Goal: Transaction & Acquisition: Purchase product/service

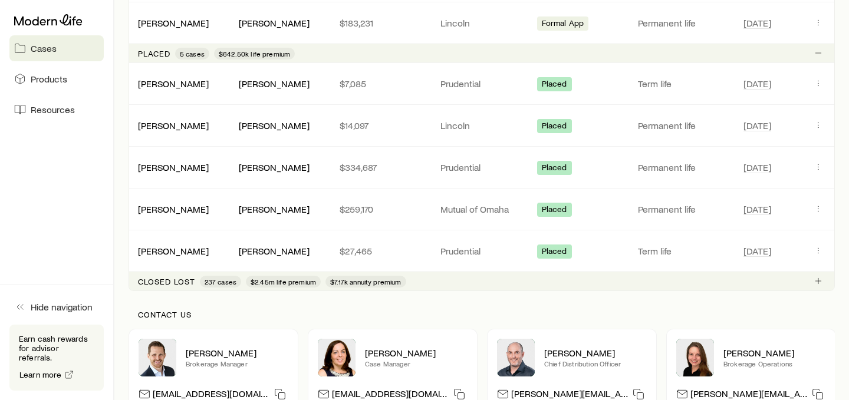
scroll to position [795, 0]
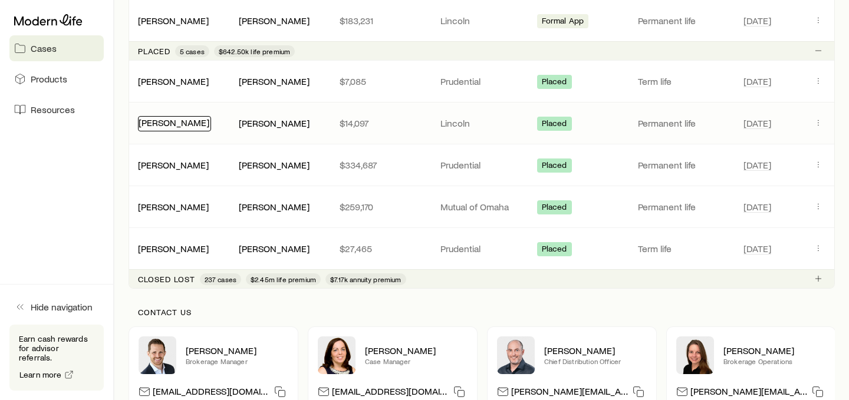
click at [177, 126] on link "[PERSON_NAME]" at bounding box center [174, 122] width 71 height 11
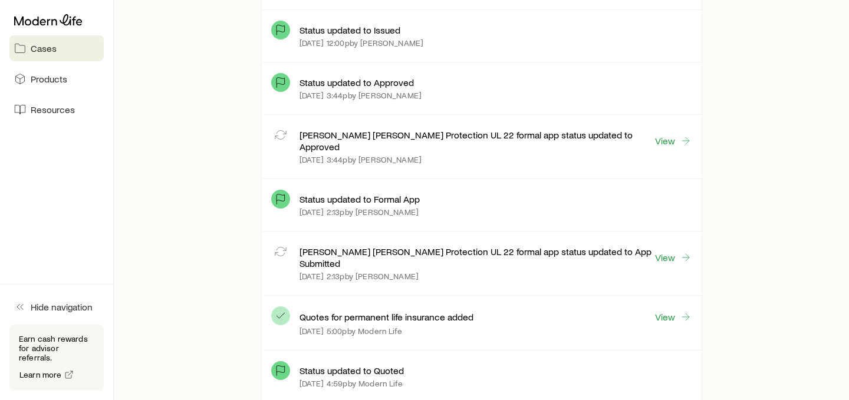
scroll to position [666, 0]
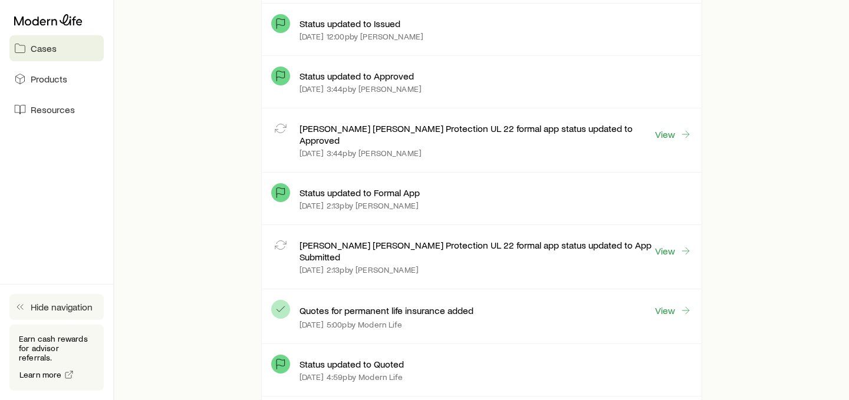
click at [37, 320] on button "Hide navigation" at bounding box center [56, 307] width 94 height 26
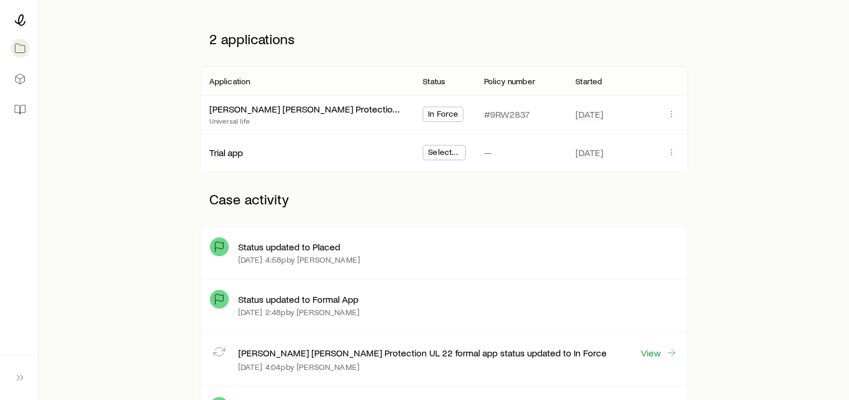
scroll to position [137, 0]
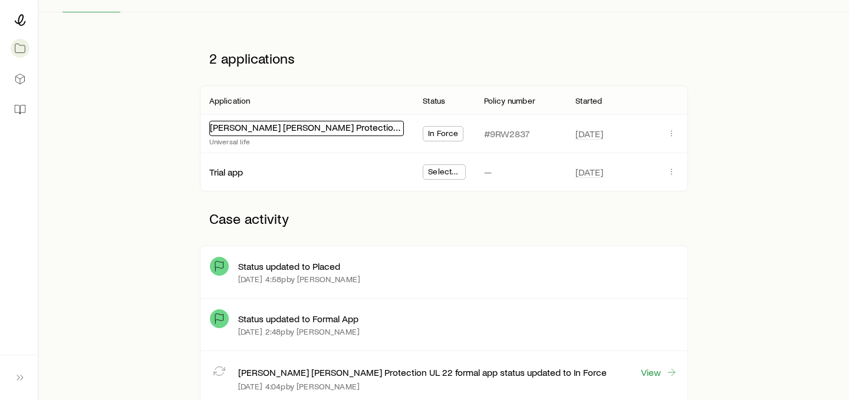
click at [281, 131] on link "[PERSON_NAME] [PERSON_NAME] Protection UL 22" at bounding box center [317, 126] width 215 height 11
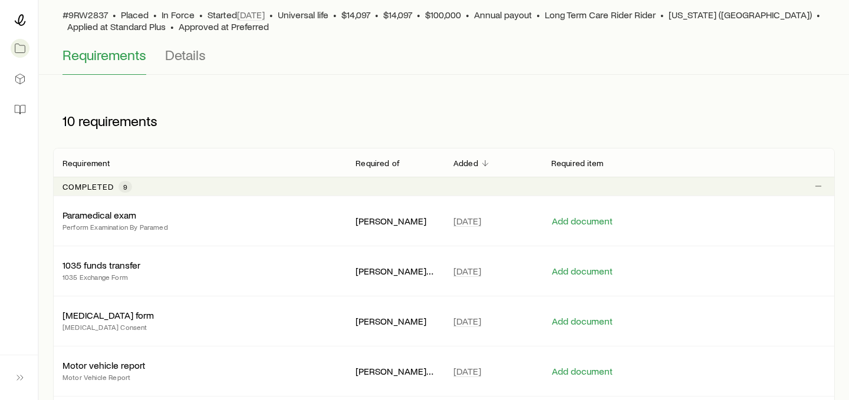
scroll to position [41, 0]
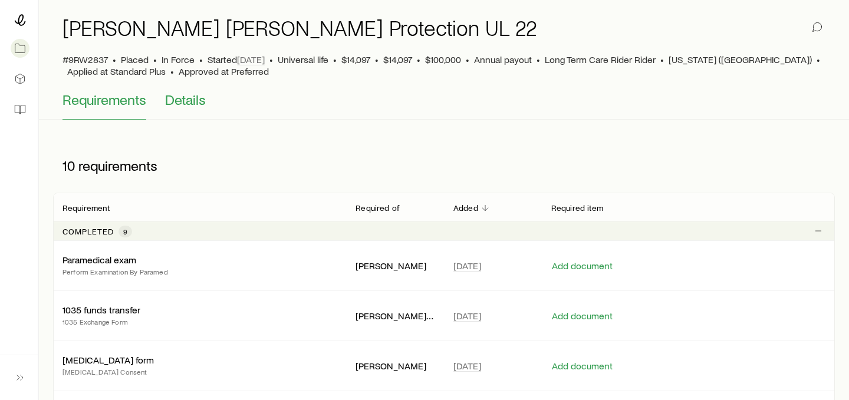
click at [200, 103] on span "Details" at bounding box center [185, 99] width 41 height 17
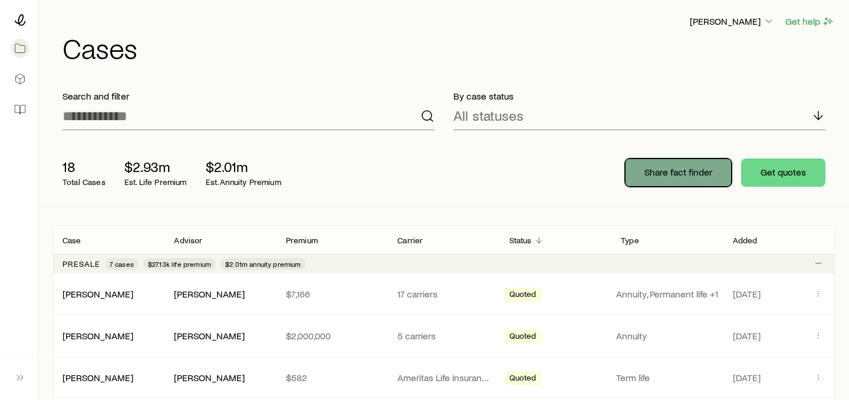
click at [700, 168] on p "Share fact finder" at bounding box center [678, 172] width 68 height 12
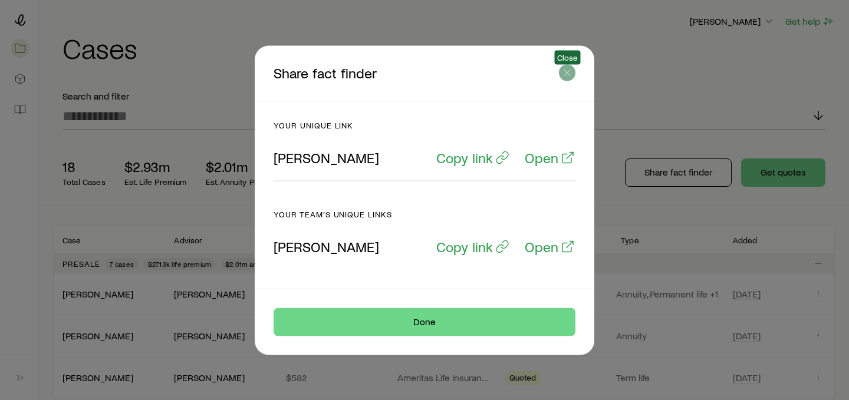
click at [569, 75] on line "button" at bounding box center [567, 73] width 6 height 6
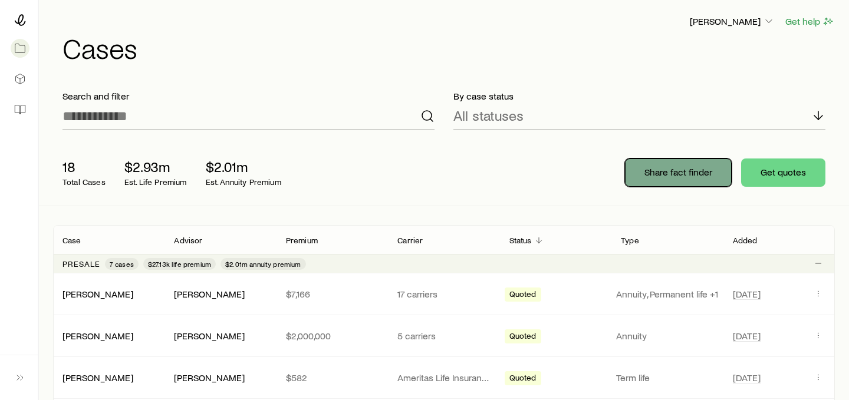
click at [666, 179] on button "Share fact finder" at bounding box center [678, 173] width 107 height 28
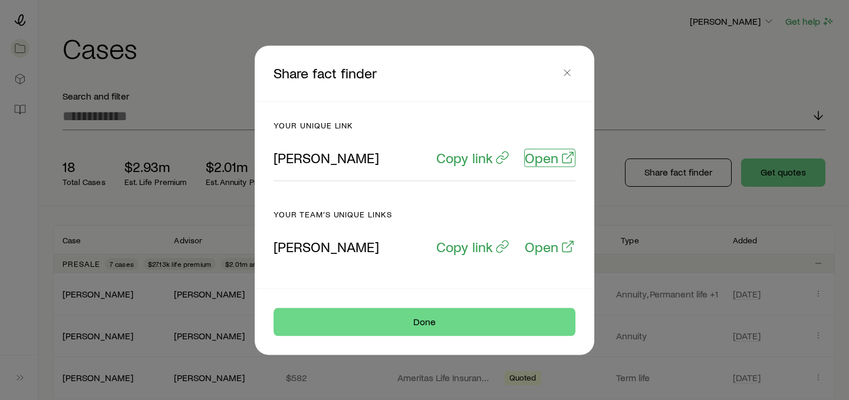
click at [540, 156] on p "Open" at bounding box center [542, 157] width 34 height 17
click at [573, 71] on button "button" at bounding box center [567, 72] width 17 height 17
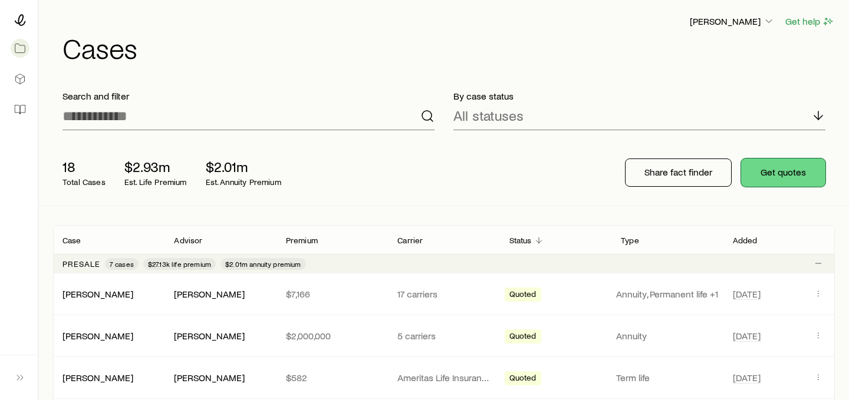
click at [782, 179] on button "Get quotes" at bounding box center [783, 173] width 84 height 28
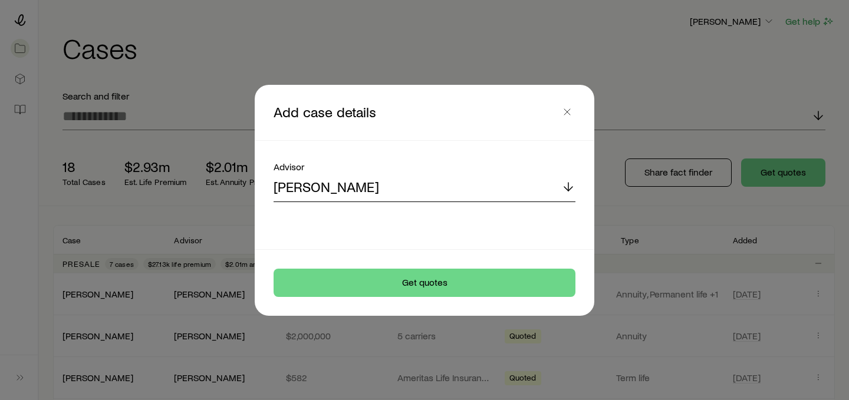
click at [500, 192] on div "[PERSON_NAME]" at bounding box center [425, 188] width 302 height 28
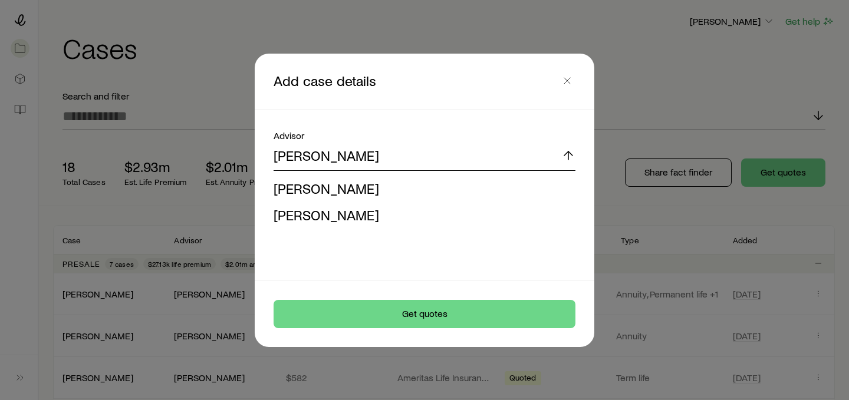
click at [514, 156] on div "[PERSON_NAME]" at bounding box center [425, 157] width 302 height 28
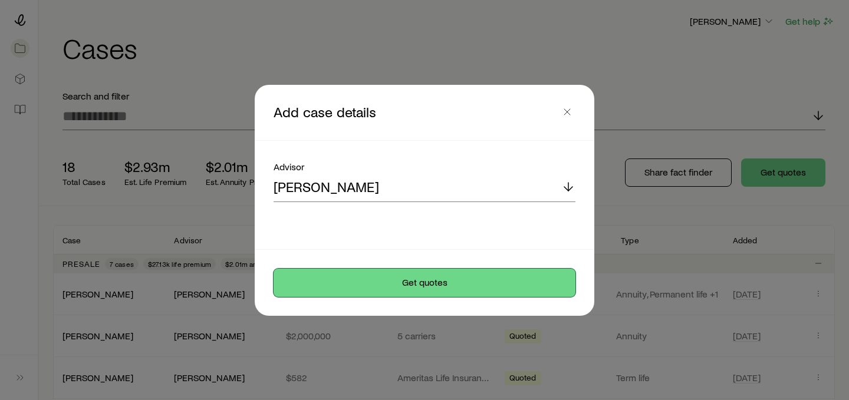
click at [510, 282] on button "Get quotes" at bounding box center [425, 283] width 302 height 28
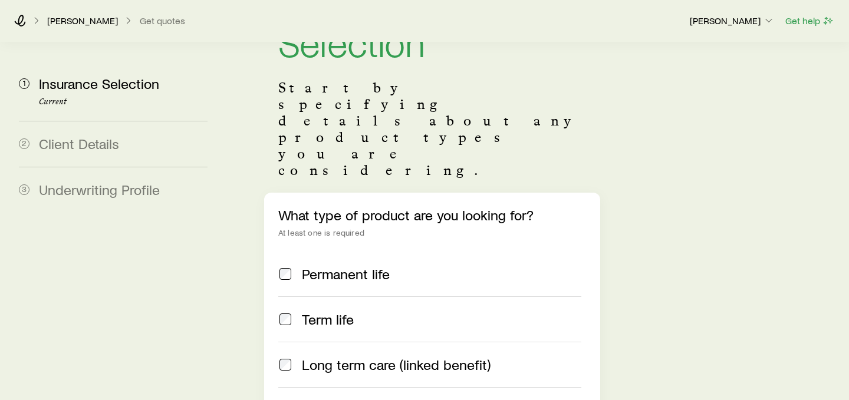
scroll to position [101, 0]
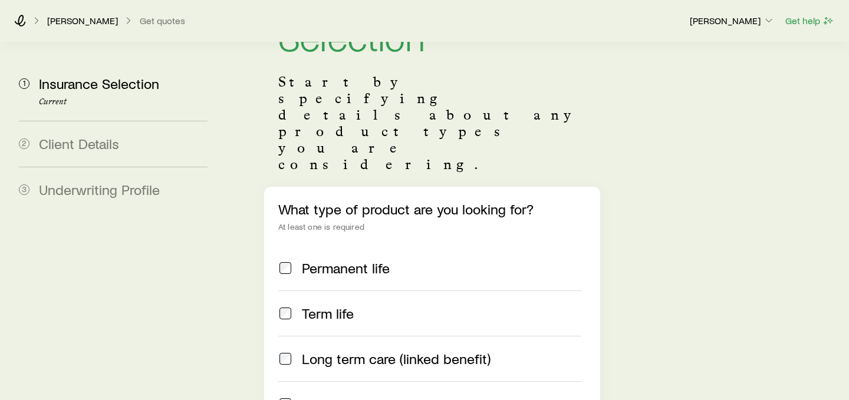
click at [380, 260] on span "Permanent life" at bounding box center [346, 268] width 88 height 17
click at [332, 305] on span "Term life" at bounding box center [328, 313] width 52 height 17
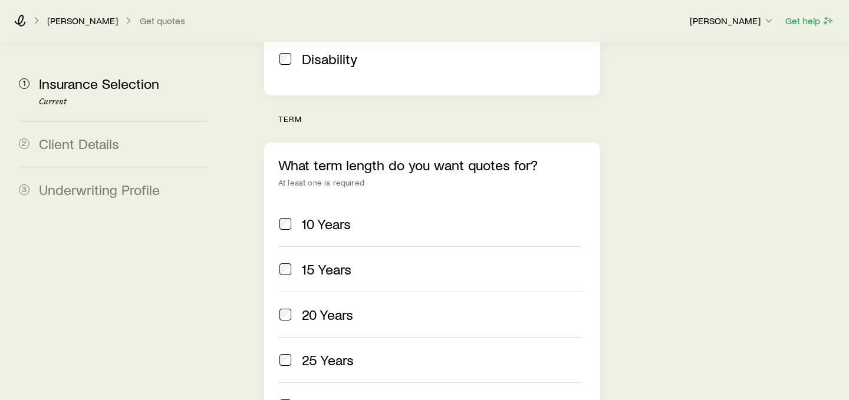
scroll to position [498, 0]
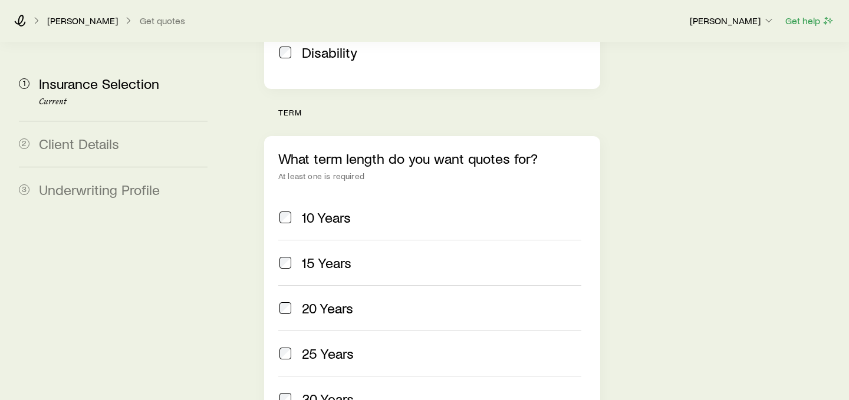
click at [334, 300] on span "20 Years" at bounding box center [327, 308] width 51 height 17
click at [327, 391] on span "30 Years" at bounding box center [328, 399] width 52 height 17
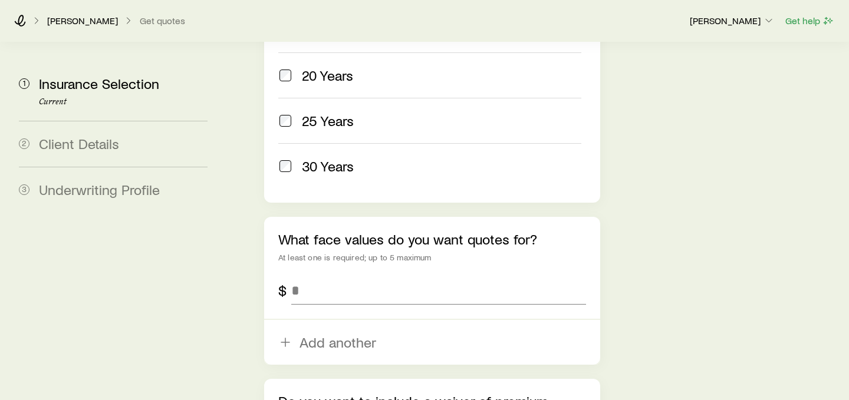
scroll to position [732, 0]
click at [328, 276] on input "tel" at bounding box center [438, 290] width 295 height 28
type input "*********"
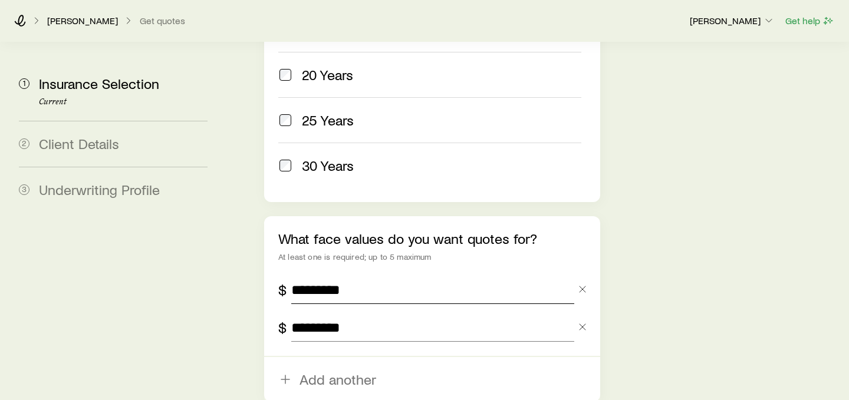
type input "*********"
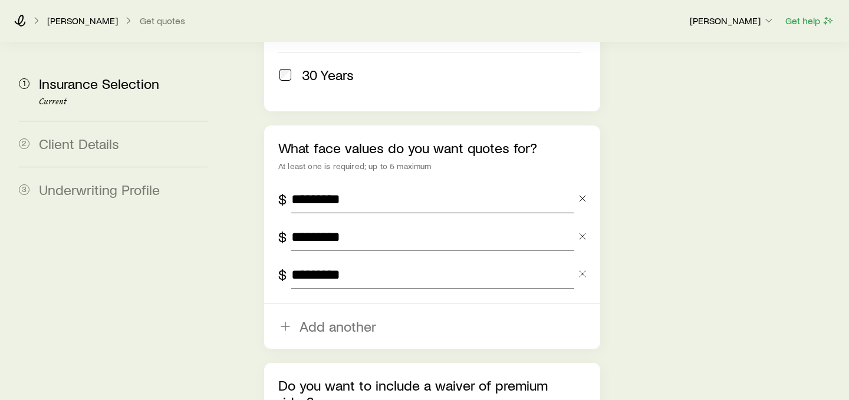
scroll to position [913, 0]
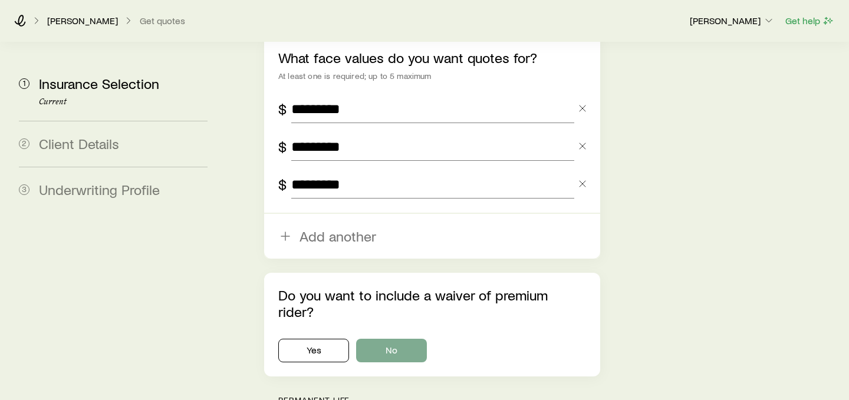
type input "*********"
click at [380, 339] on button "No" at bounding box center [391, 351] width 71 height 24
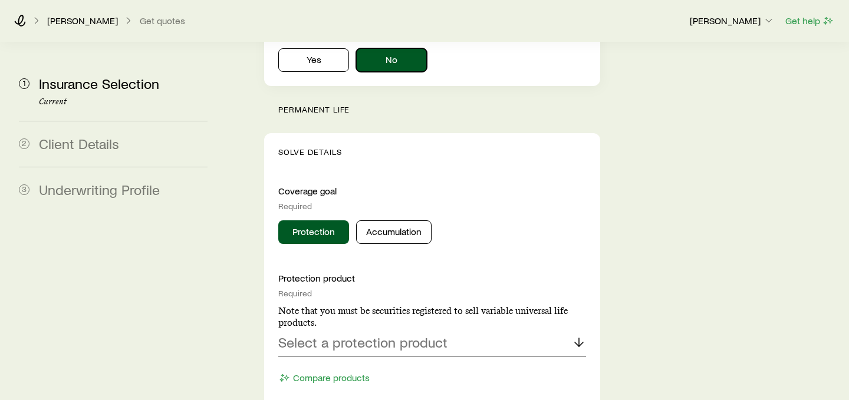
scroll to position [1253, 0]
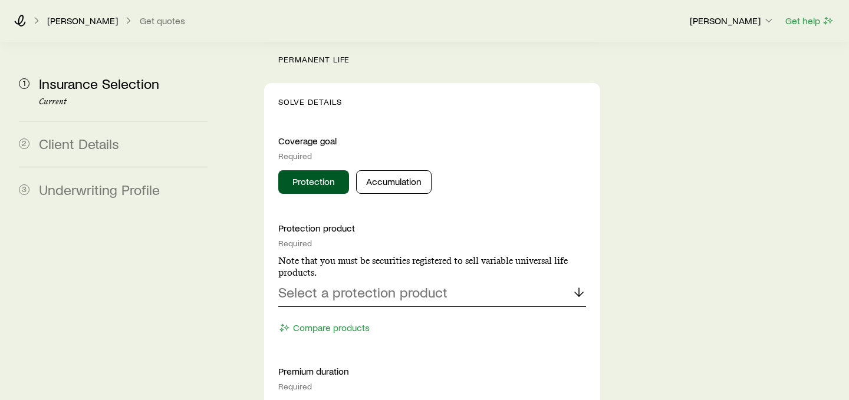
click at [427, 284] on p "Select a protection product" at bounding box center [362, 292] width 169 height 17
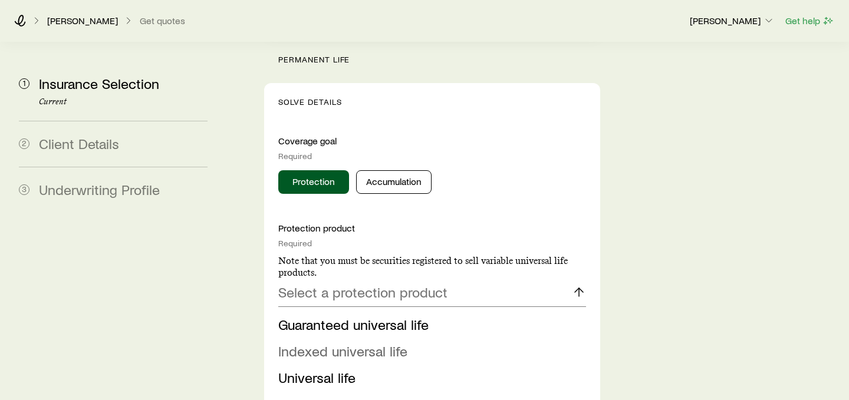
click at [389, 342] on span "Indexed universal life" at bounding box center [342, 350] width 129 height 17
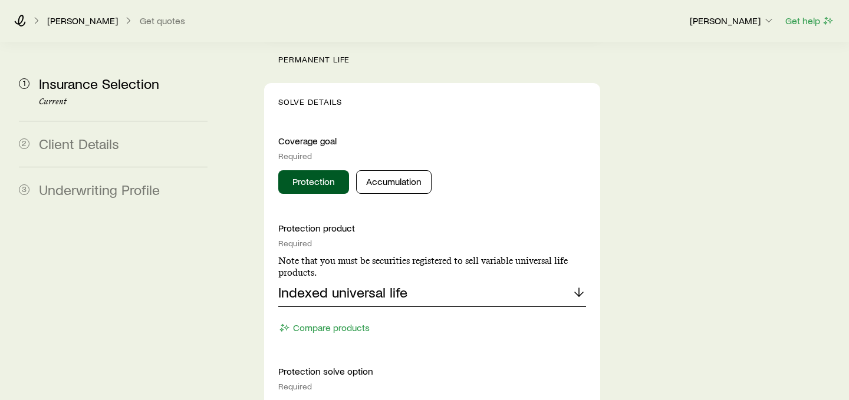
click at [417, 279] on div "Indexed universal life" at bounding box center [432, 293] width 308 height 28
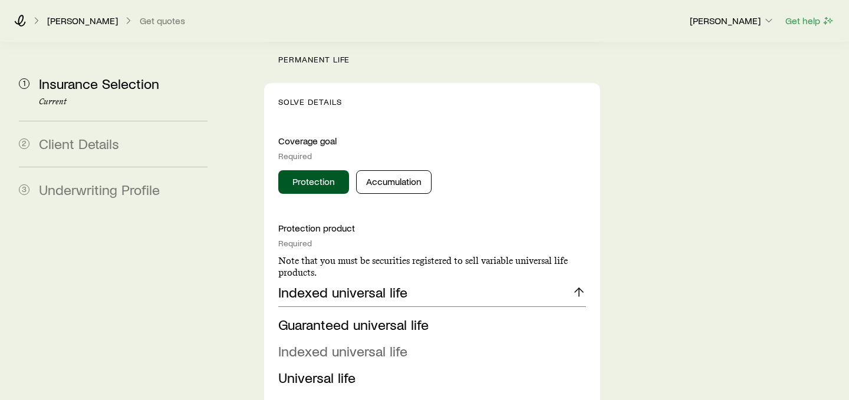
click at [386, 342] on span "Indexed universal life" at bounding box center [342, 350] width 129 height 17
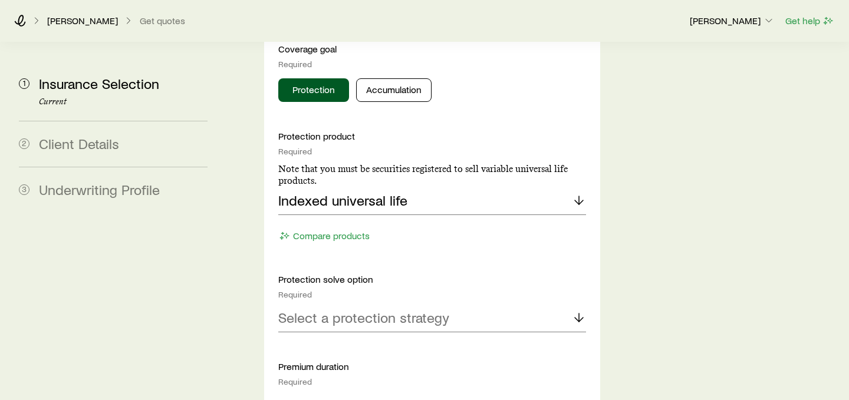
scroll to position [1343, 0]
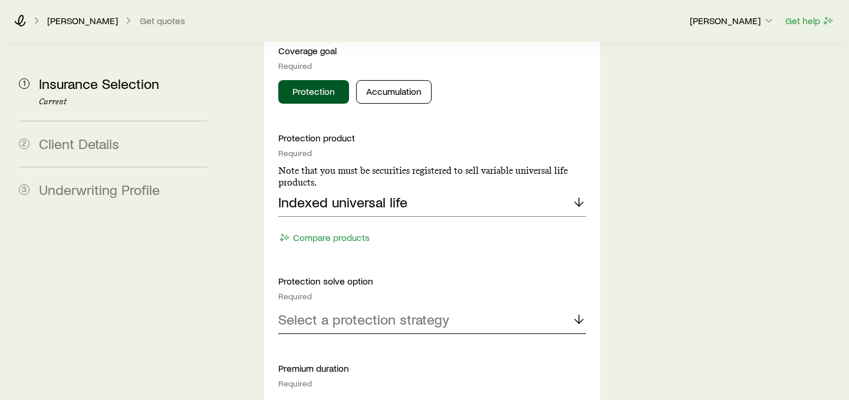
click at [412, 311] on p "Select a protection strategy" at bounding box center [363, 319] width 171 height 17
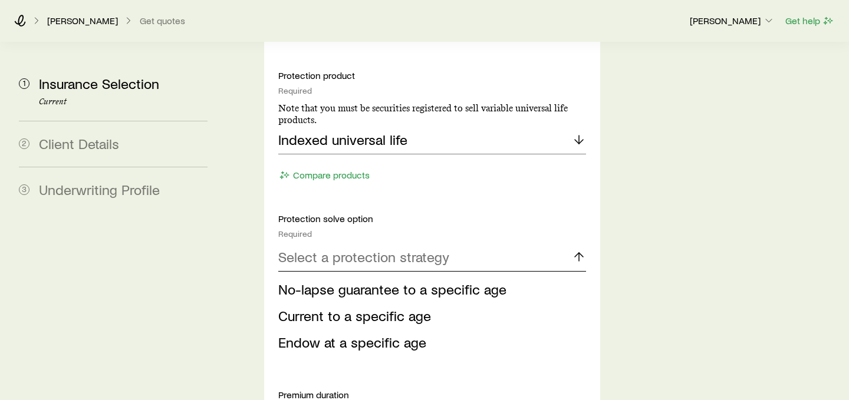
scroll to position [1407, 0]
click at [411, 307] on span "Current to a specific age" at bounding box center [354, 315] width 153 height 17
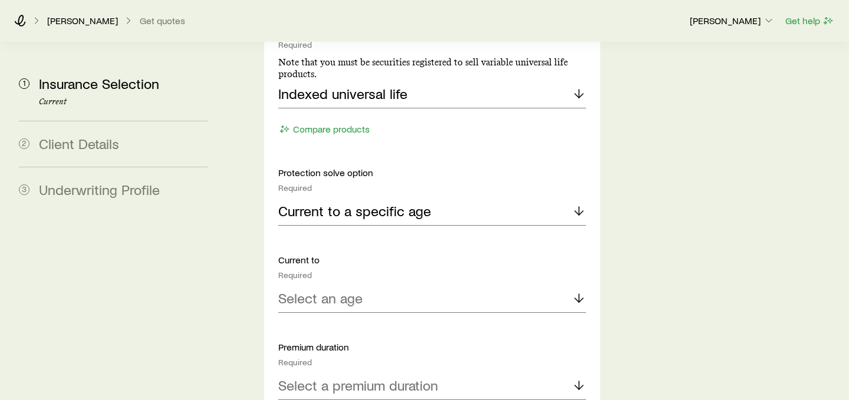
scroll to position [1454, 0]
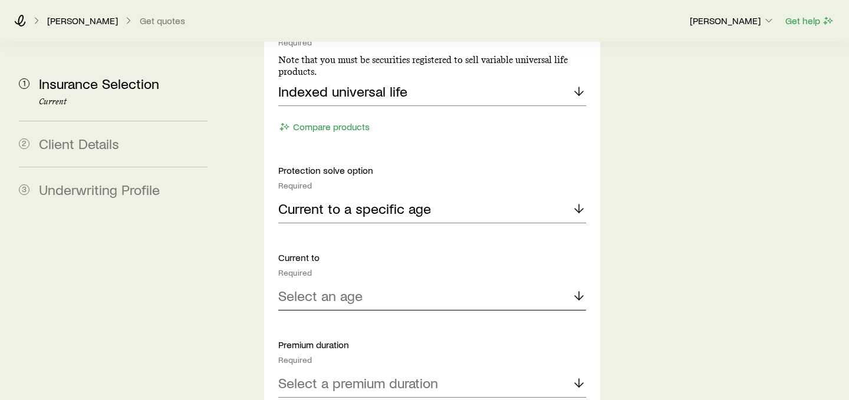
click at [419, 282] on div "Select an age" at bounding box center [432, 296] width 308 height 28
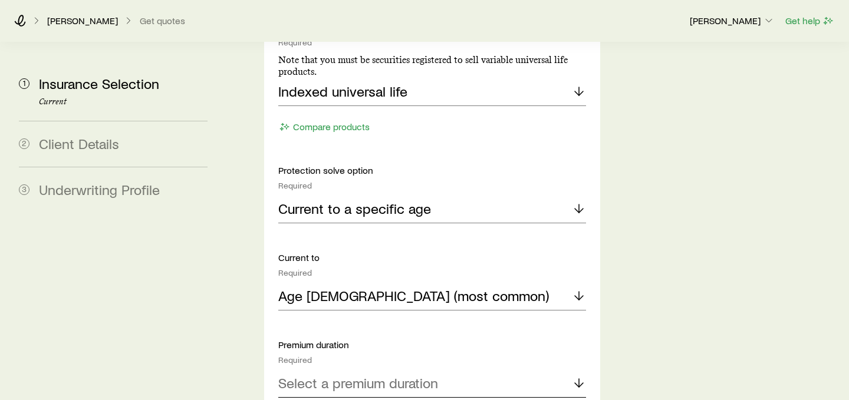
click at [402, 375] on p "Select a premium duration" at bounding box center [358, 383] width 160 height 17
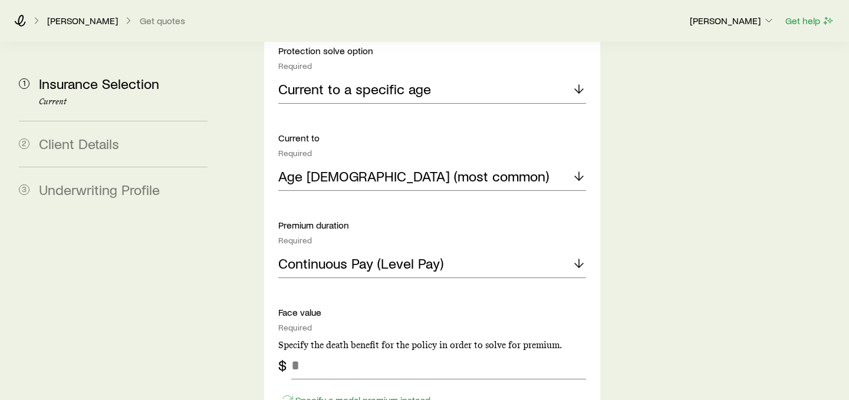
scroll to position [1573, 0]
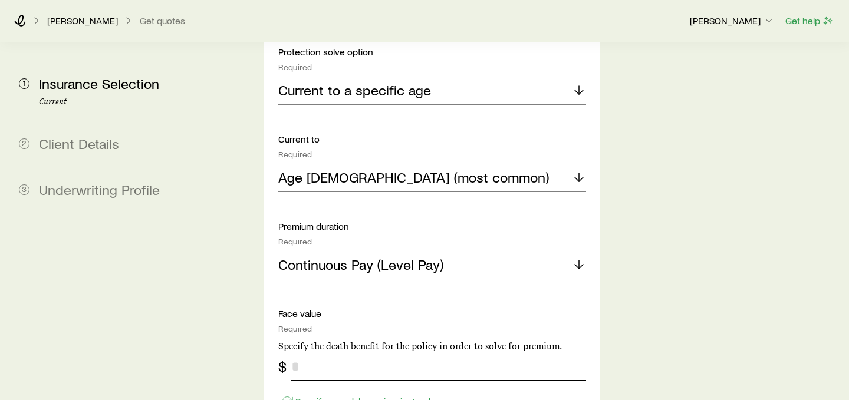
click at [400, 353] on input "tel" at bounding box center [438, 367] width 295 height 28
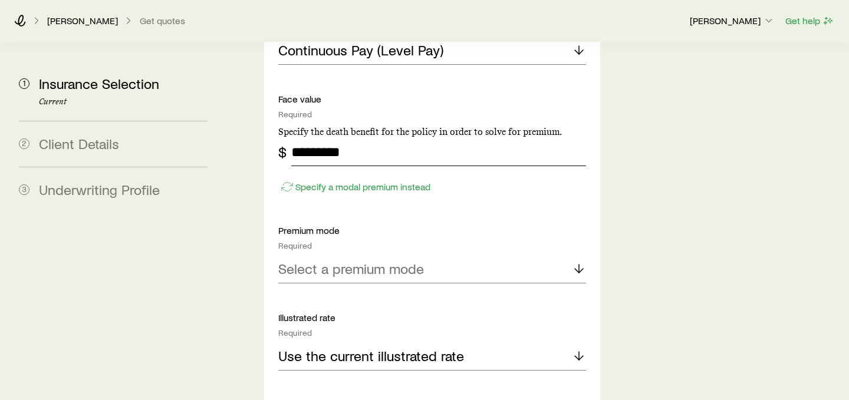
scroll to position [1786, 0]
type input "*********"
click at [374, 262] on p "Select a premium mode" at bounding box center [351, 270] width 146 height 17
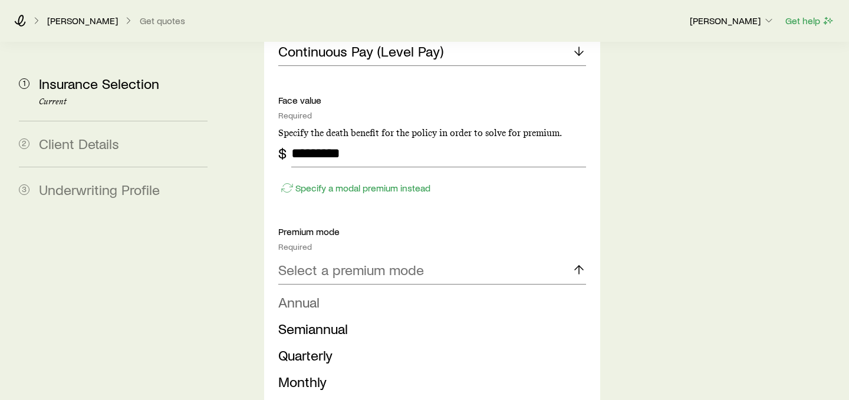
click at [366, 289] on li "Annual" at bounding box center [428, 302] width 301 height 27
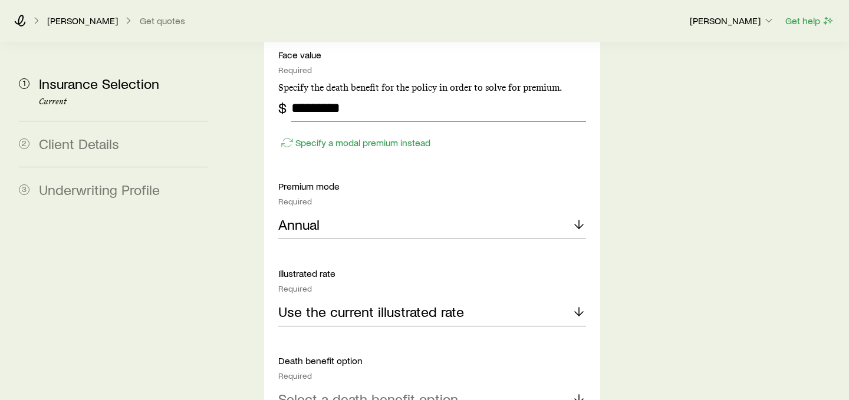
scroll to position [1852, 0]
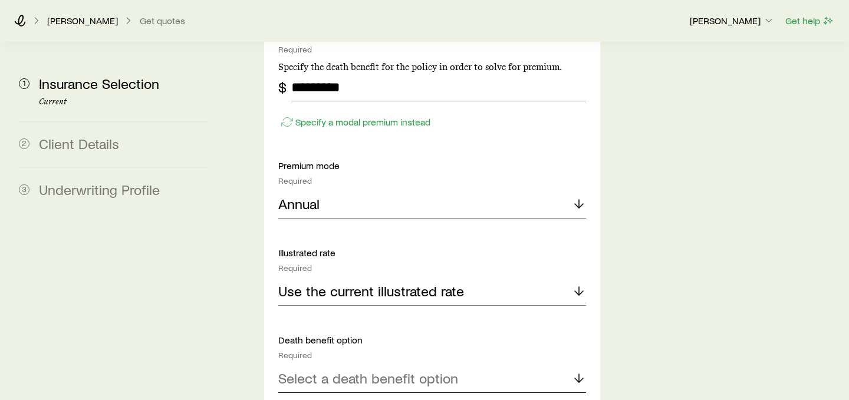
click at [371, 370] on p "Select a death benefit option" at bounding box center [368, 378] width 180 height 17
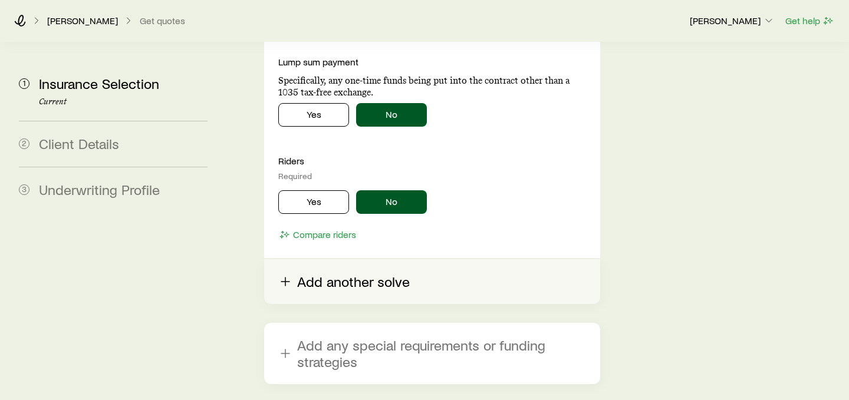
scroll to position [2377, 0]
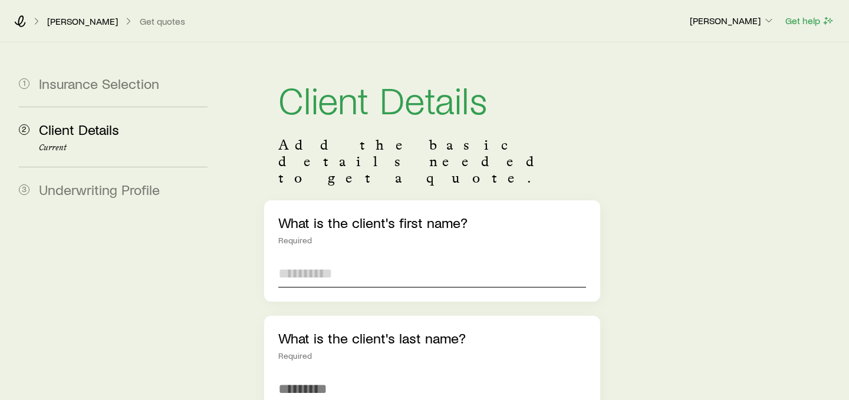
click at [351, 259] on input "text" at bounding box center [432, 273] width 308 height 28
type input "****"
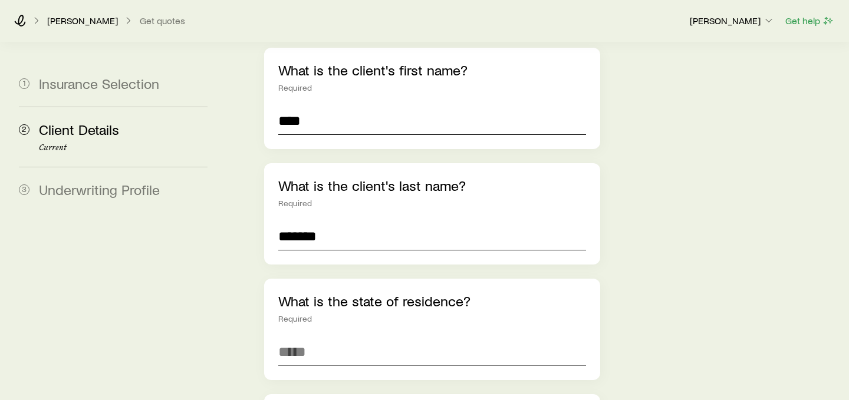
scroll to position [166, 0]
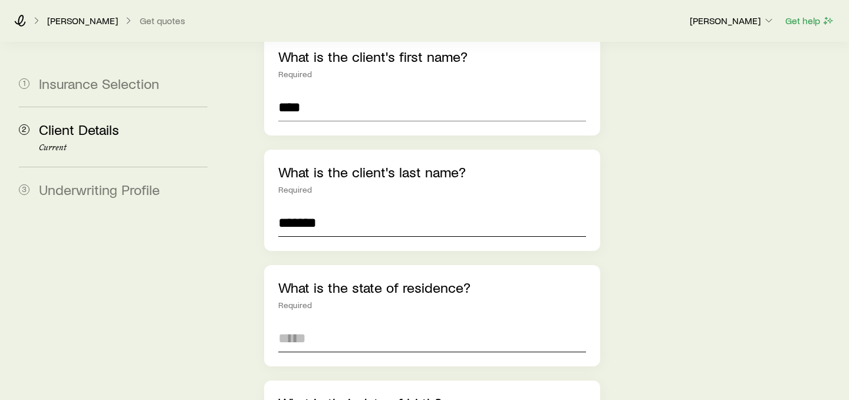
type input "*******"
click at [344, 324] on input at bounding box center [432, 338] width 308 height 28
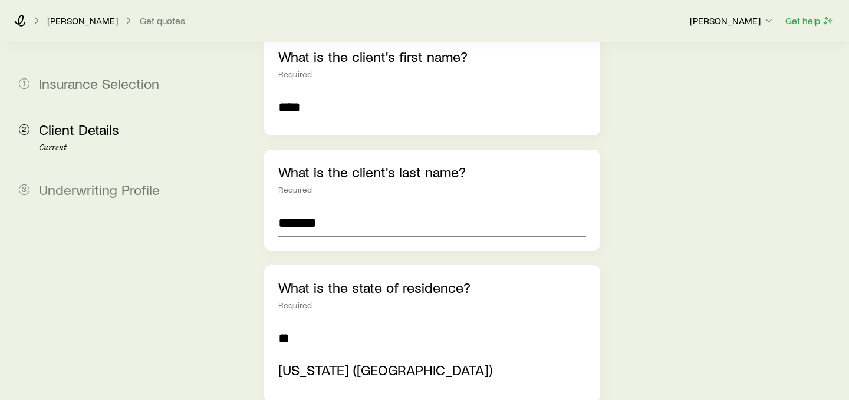
type input "**********"
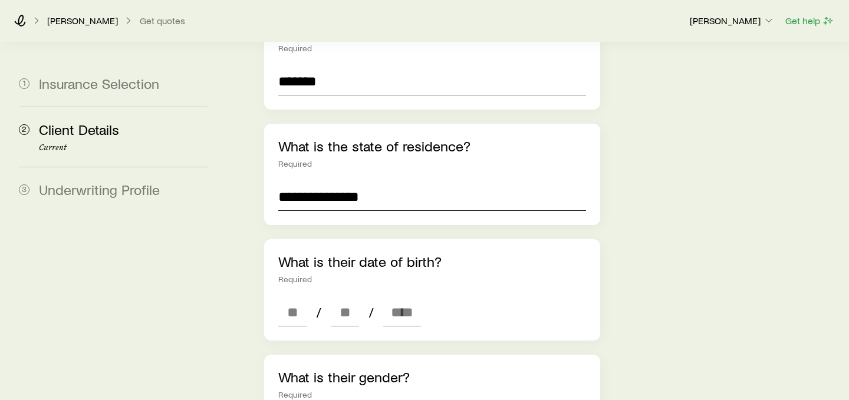
scroll to position [318, 0]
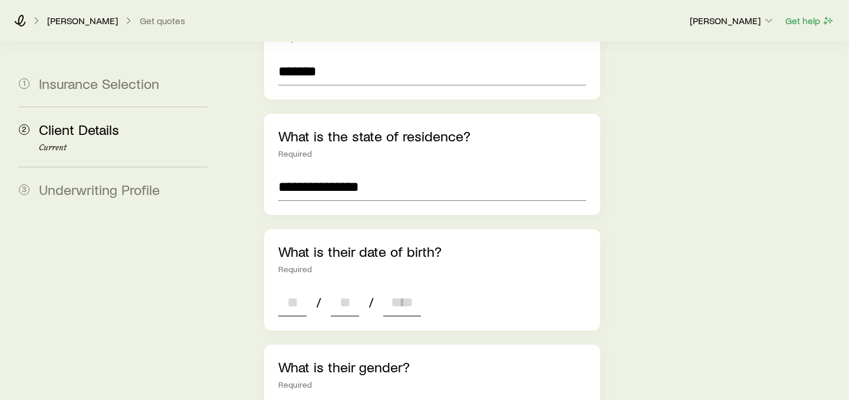
click at [291, 288] on input at bounding box center [292, 302] width 28 height 28
type input "*"
click at [348, 288] on input at bounding box center [345, 302] width 28 height 28
type input "*"
click at [394, 288] on input at bounding box center [402, 302] width 38 height 28
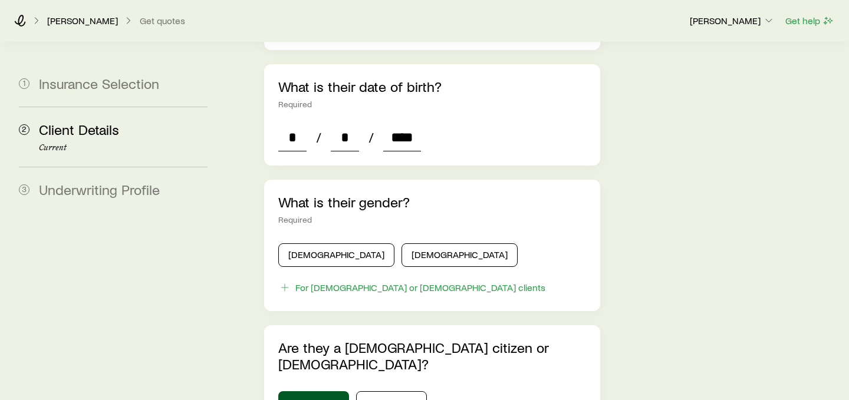
scroll to position [487, 0]
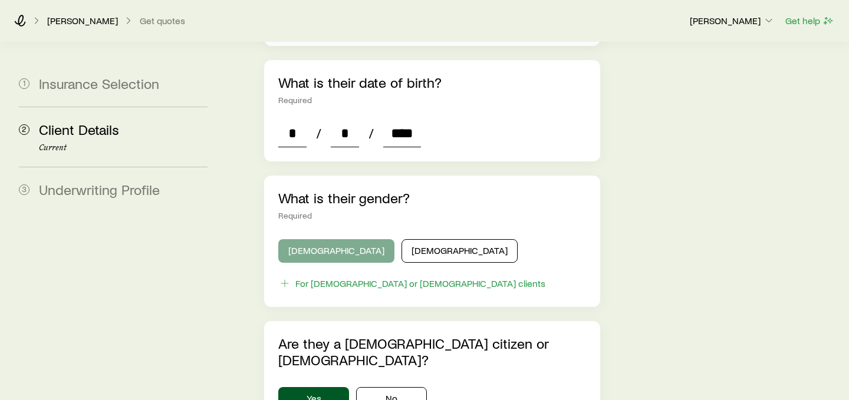
type input "****"
click at [328, 239] on button "[DEMOGRAPHIC_DATA]" at bounding box center [336, 251] width 116 height 24
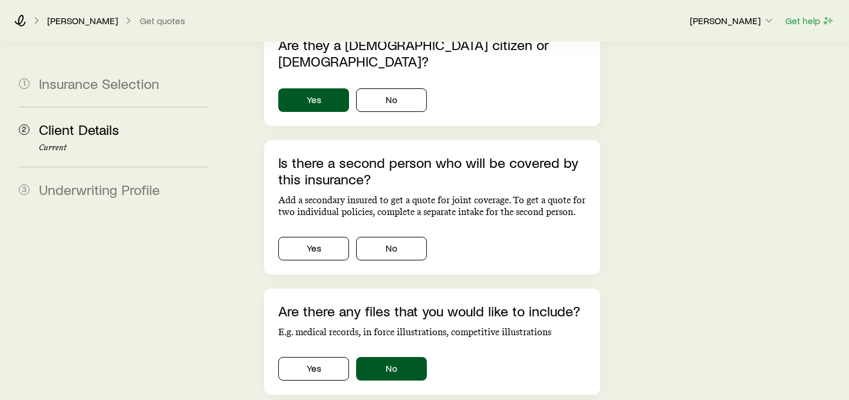
scroll to position [786, 0]
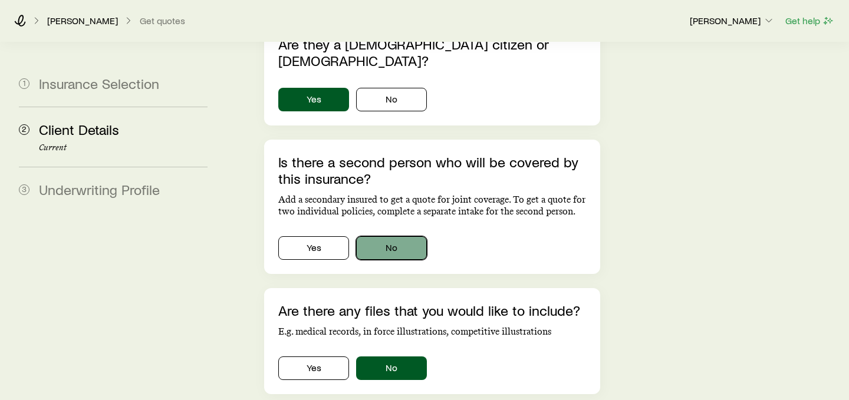
click at [394, 236] on button "No" at bounding box center [391, 248] width 71 height 24
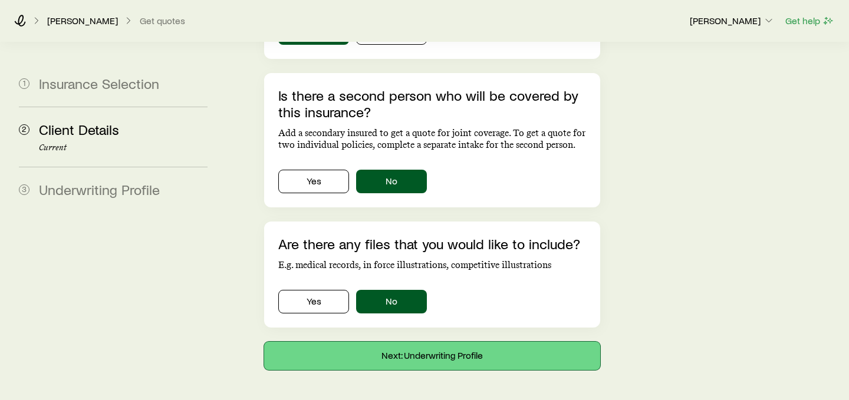
click at [411, 342] on button "Next: Underwriting Profile" at bounding box center [432, 356] width 336 height 28
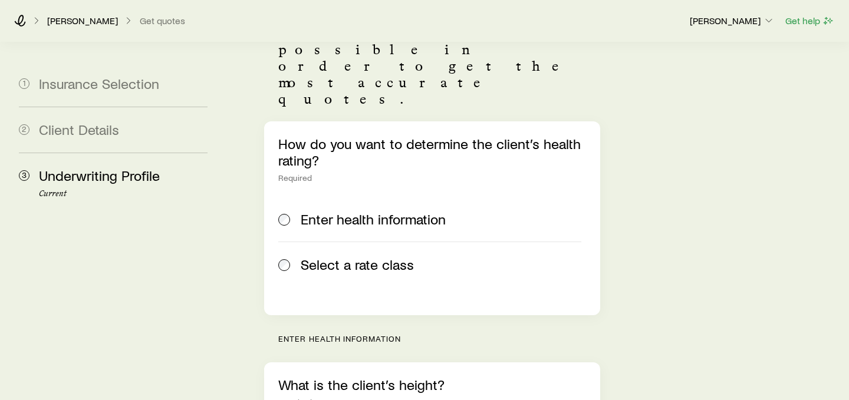
scroll to position [167, 0]
click at [369, 255] on span "Select a rate class" at bounding box center [357, 263] width 113 height 17
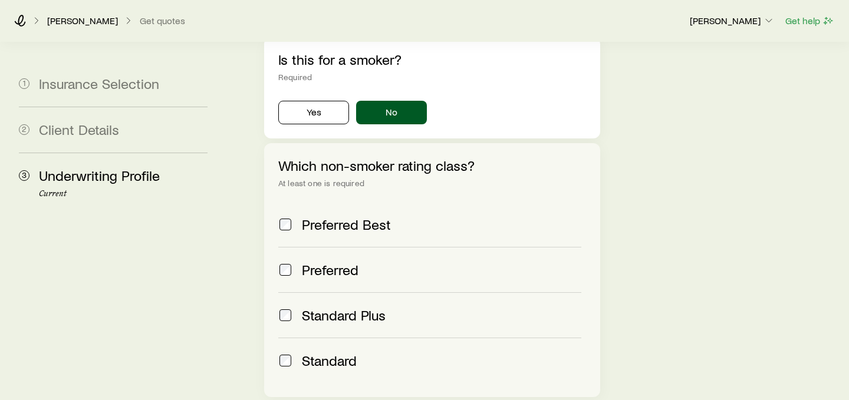
scroll to position [491, 0]
click at [350, 308] on span "Standard Plus" at bounding box center [344, 316] width 84 height 17
click at [318, 353] on span "Standard" at bounding box center [329, 361] width 55 height 17
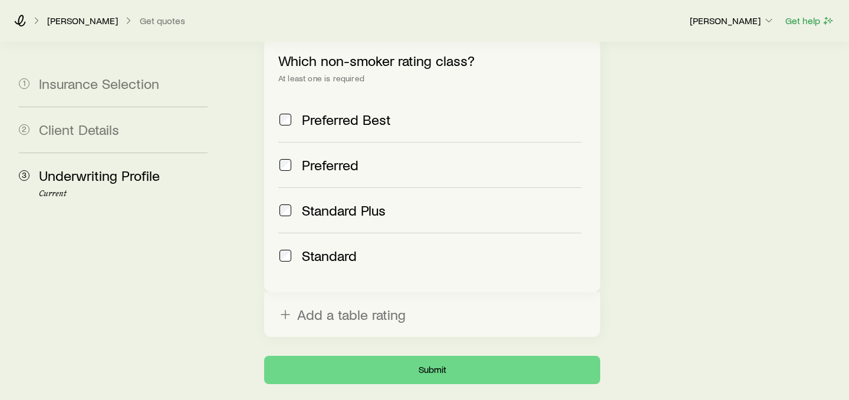
scroll to position [607, 0]
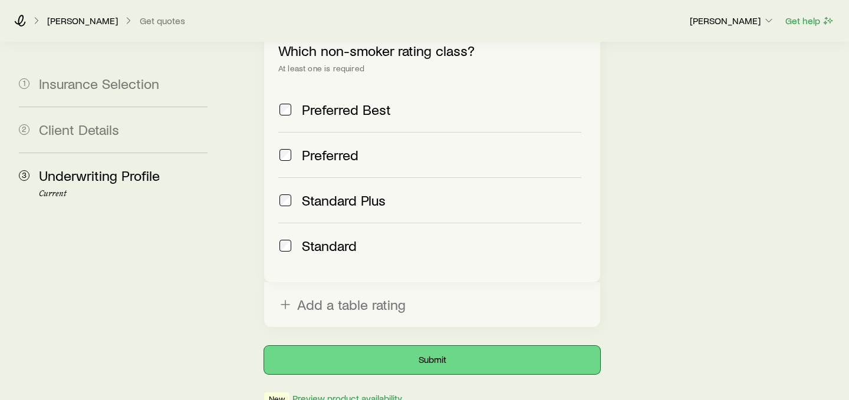
click at [323, 346] on button "Submit" at bounding box center [432, 360] width 336 height 28
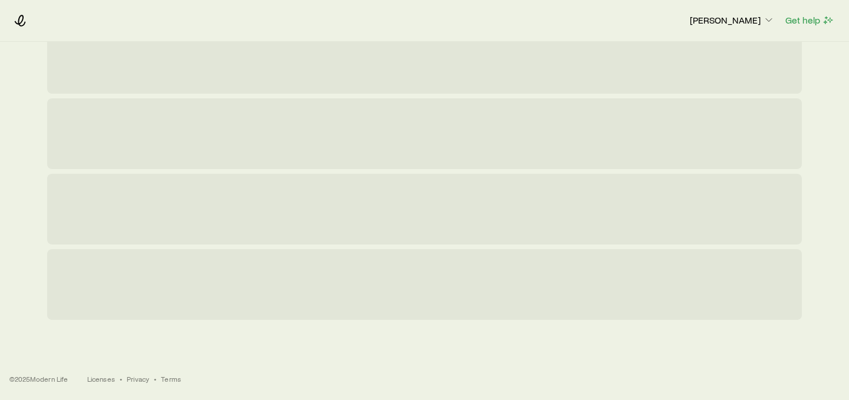
scroll to position [0, 0]
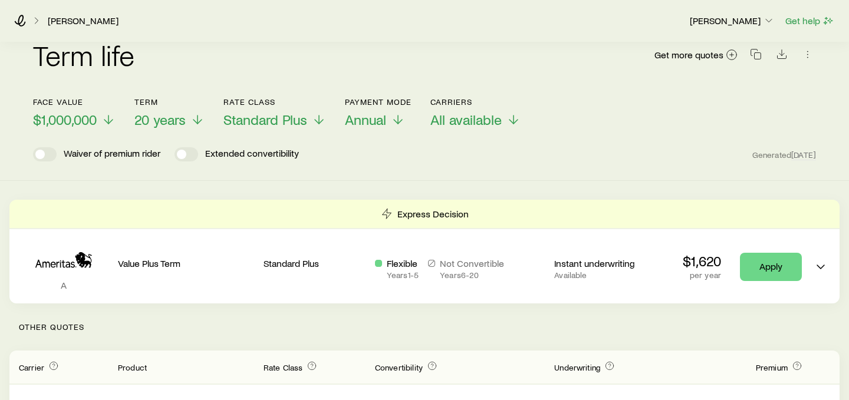
scroll to position [98, 0]
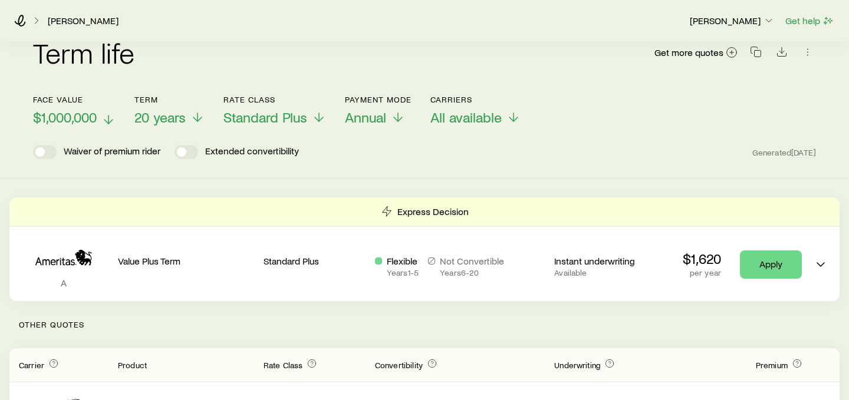
click at [102, 113] on icon at bounding box center [108, 120] width 14 height 14
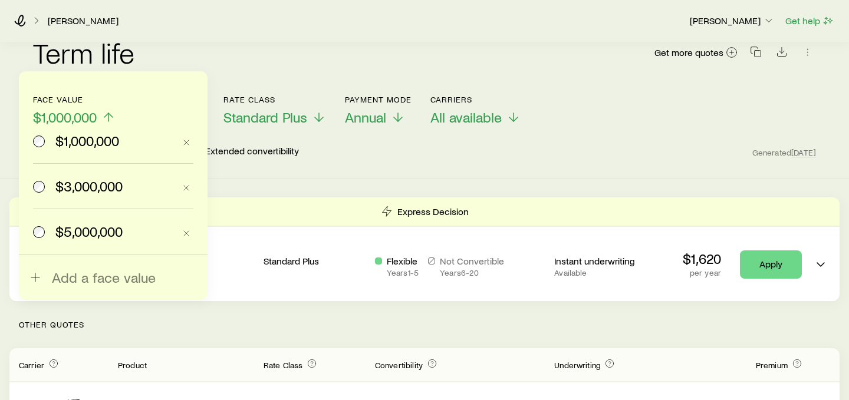
click at [106, 191] on span "$3,000,000" at bounding box center [88, 186] width 67 height 17
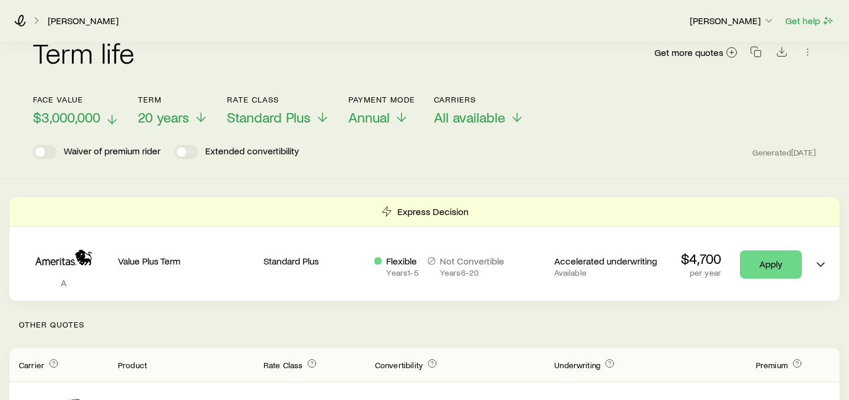
click at [69, 109] on span "$3,000,000" at bounding box center [66, 117] width 67 height 17
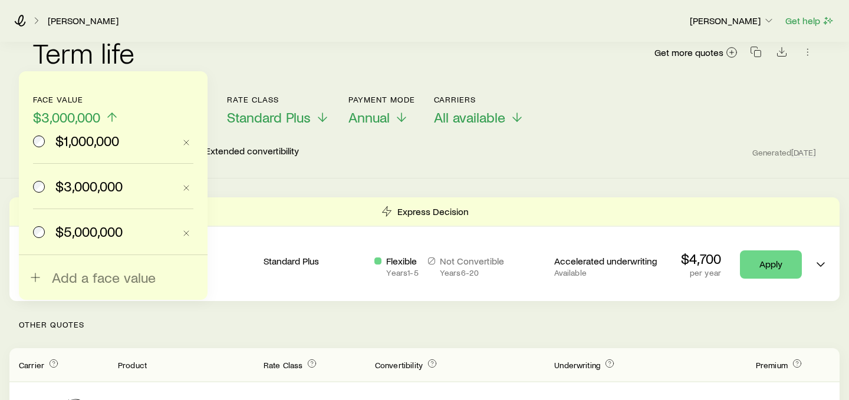
click at [61, 236] on span "$5,000,000" at bounding box center [88, 231] width 67 height 17
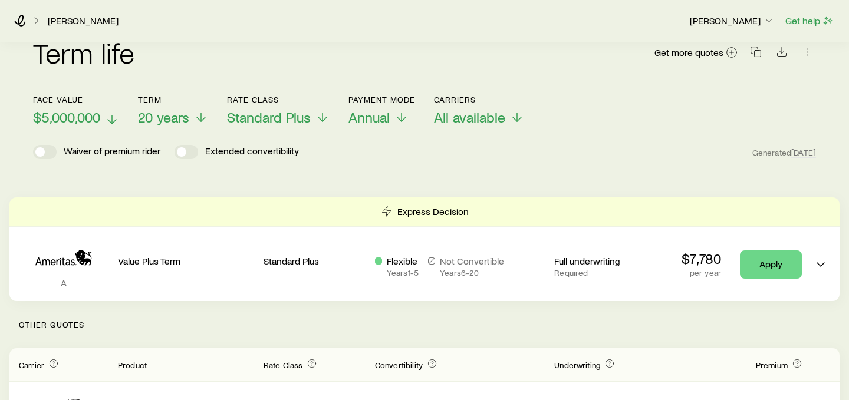
click at [51, 113] on span "$5,000,000" at bounding box center [66, 117] width 67 height 17
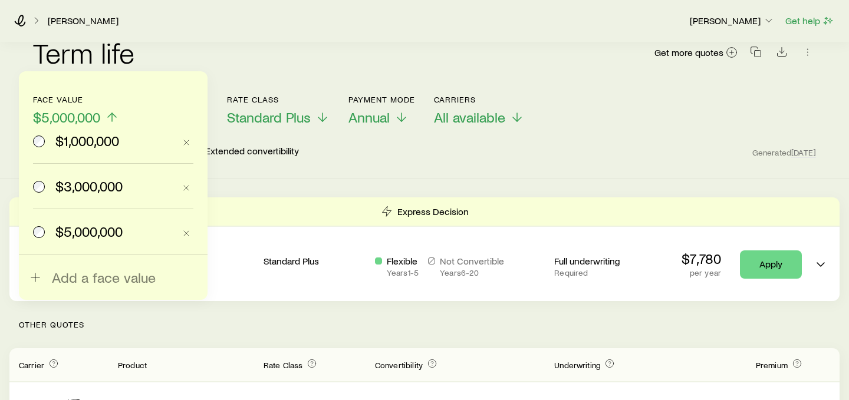
click at [78, 142] on span "$1,000,000" at bounding box center [87, 141] width 64 height 17
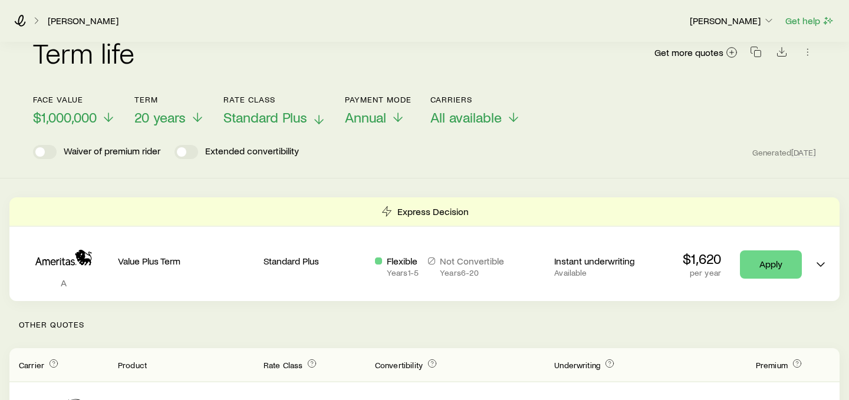
click at [263, 109] on span "Standard Plus" at bounding box center [265, 117] width 84 height 17
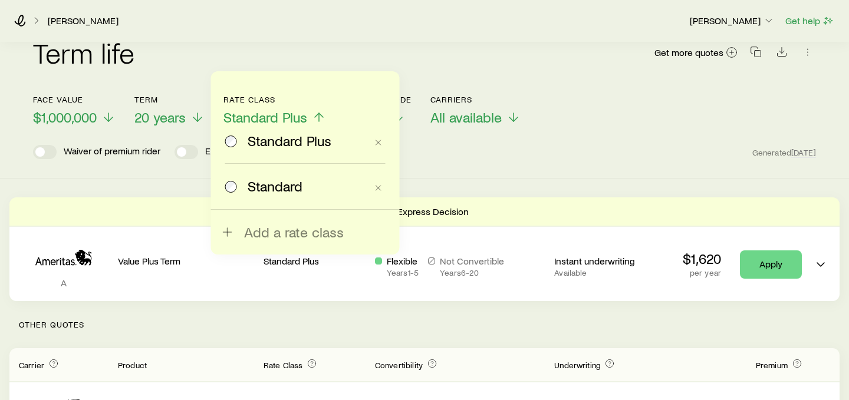
click at [265, 193] on span "Standard" at bounding box center [275, 186] width 55 height 17
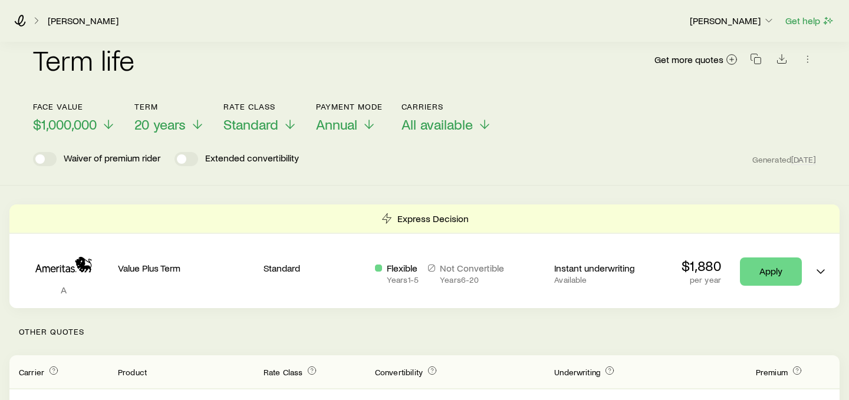
scroll to position [84, 0]
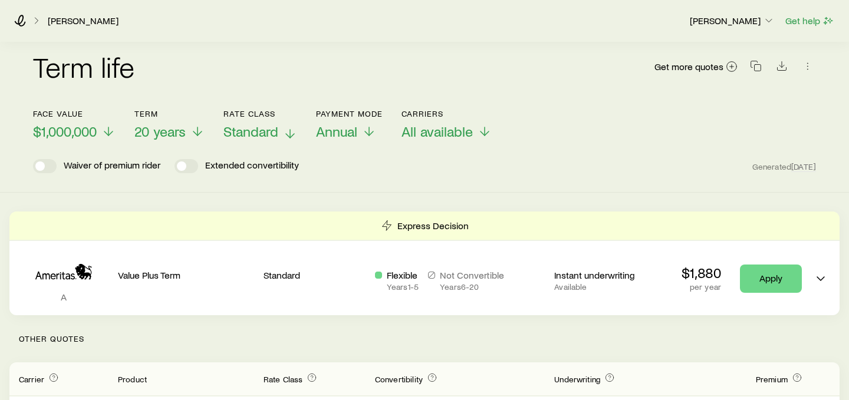
click at [269, 123] on span "Standard" at bounding box center [250, 131] width 55 height 17
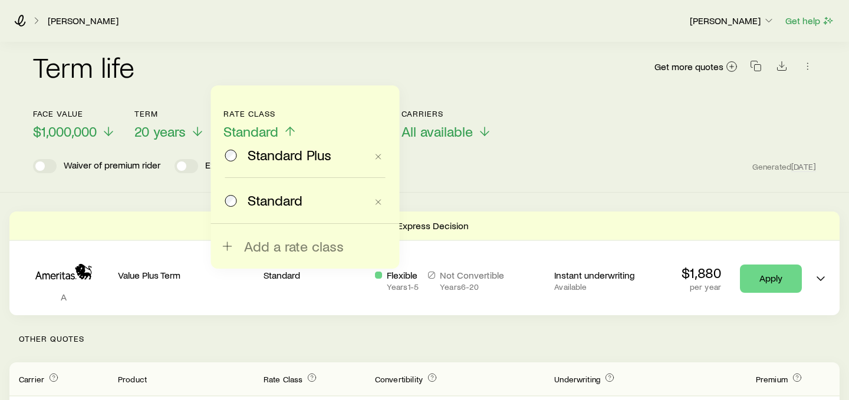
click at [271, 156] on span "Standard Plus" at bounding box center [290, 155] width 84 height 17
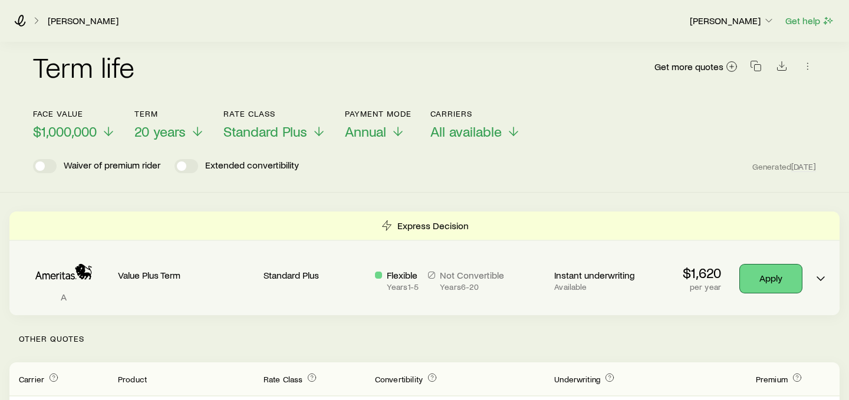
click at [783, 269] on link "Apply" at bounding box center [771, 279] width 62 height 28
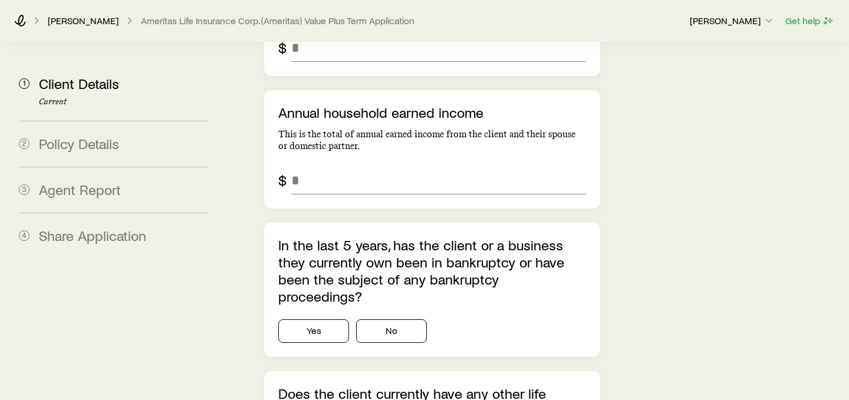
scroll to position [2847, 0]
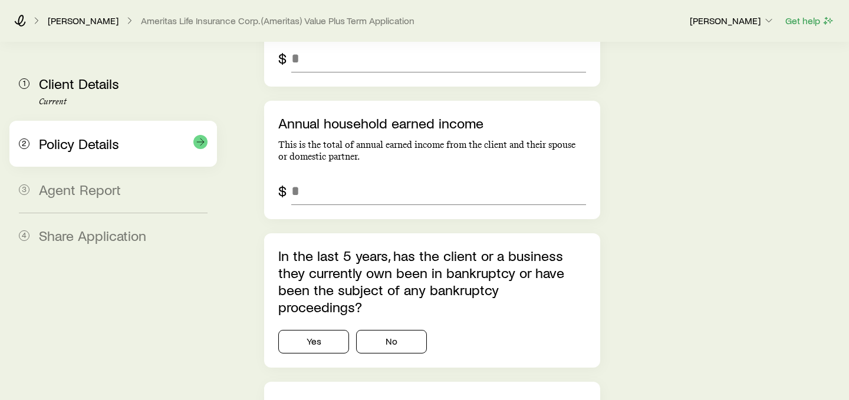
click at [125, 149] on div "Policy Details" at bounding box center [123, 144] width 169 height 17
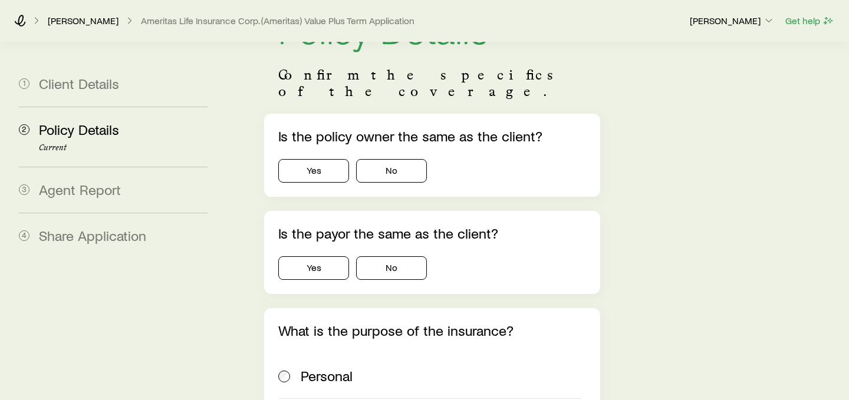
scroll to position [89, 0]
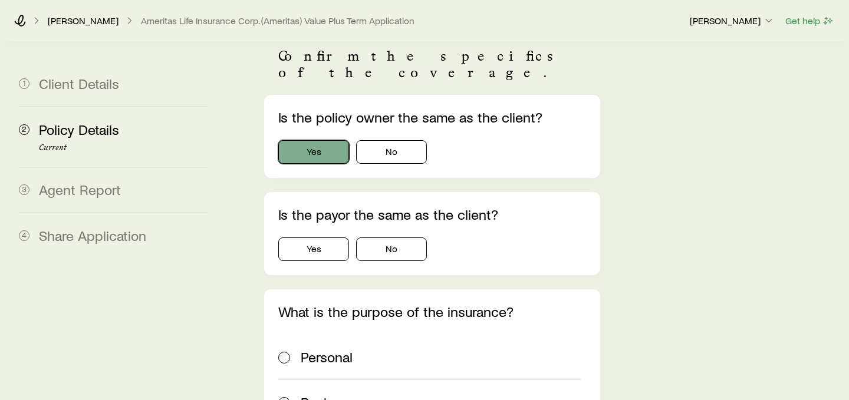
click at [319, 140] on button "Yes" at bounding box center [313, 152] width 71 height 24
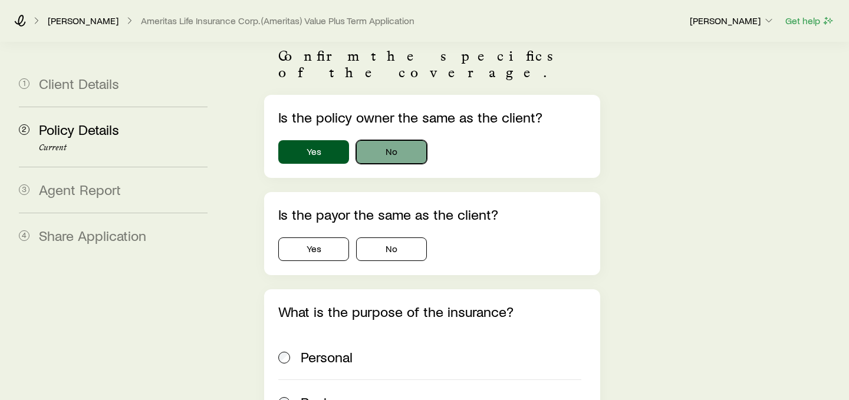
click at [404, 143] on button "No" at bounding box center [391, 152] width 71 height 24
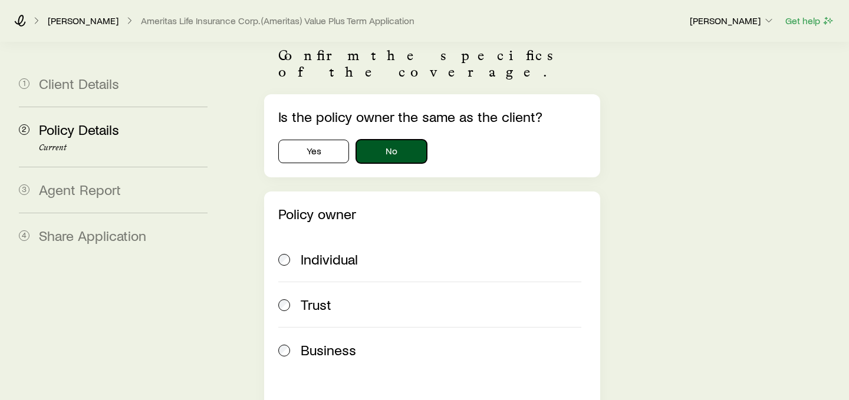
scroll to position [77, 0]
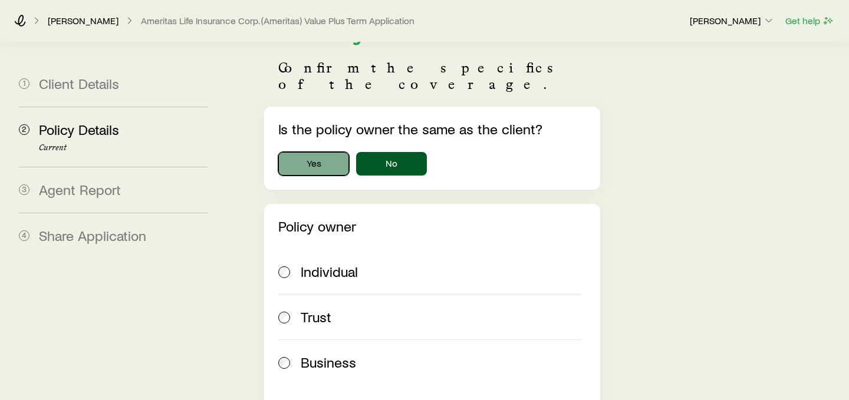
click at [299, 152] on button "Yes" at bounding box center [313, 164] width 71 height 24
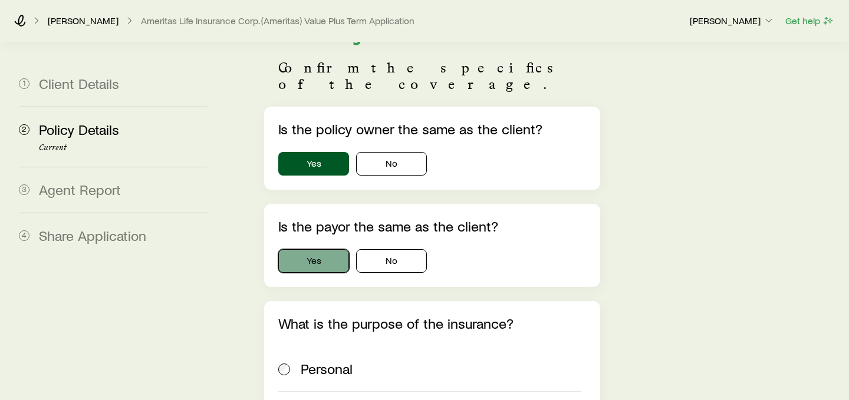
click at [319, 249] on button "Yes" at bounding box center [313, 261] width 71 height 24
click at [373, 249] on button "No" at bounding box center [391, 261] width 71 height 24
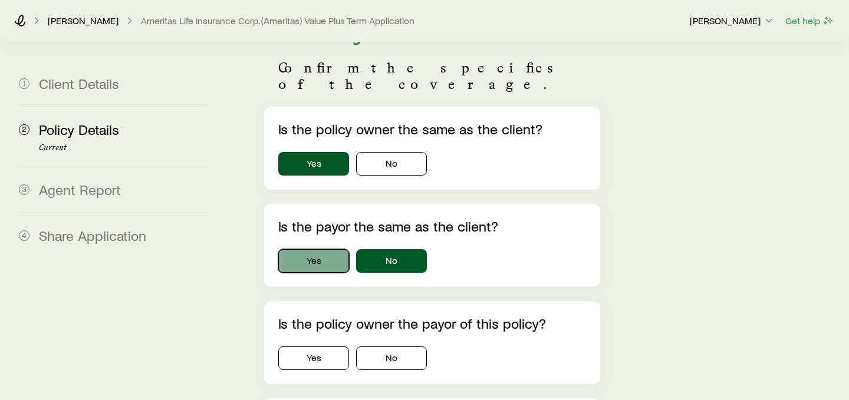
click at [309, 249] on button "Yes" at bounding box center [313, 261] width 71 height 24
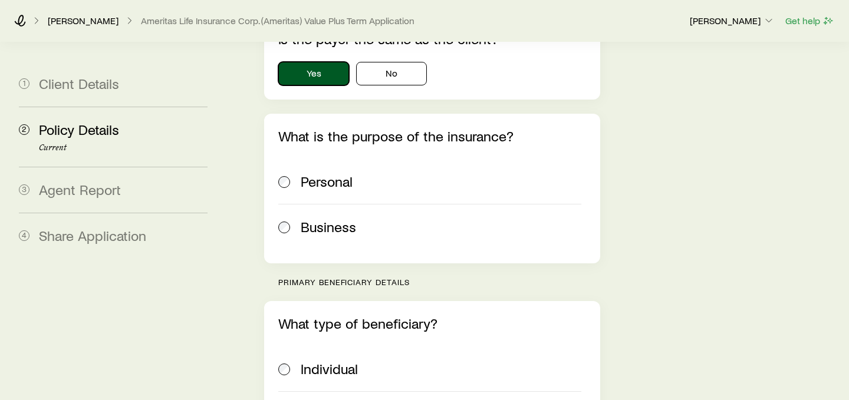
scroll to position [265, 0]
click at [320, 173] on span "Personal" at bounding box center [327, 181] width 52 height 17
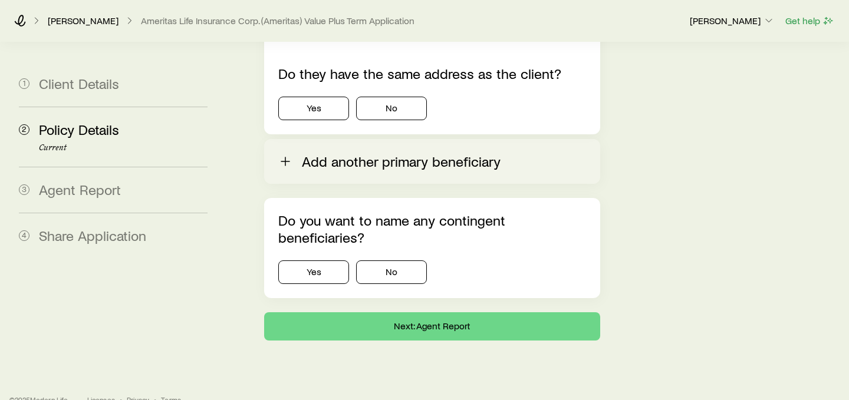
scroll to position [1902, 0]
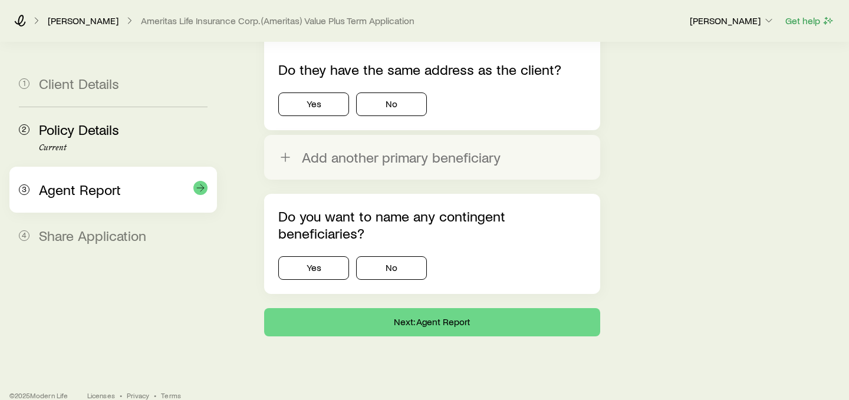
click at [112, 202] on div "3 Agent Report" at bounding box center [113, 190] width 189 height 46
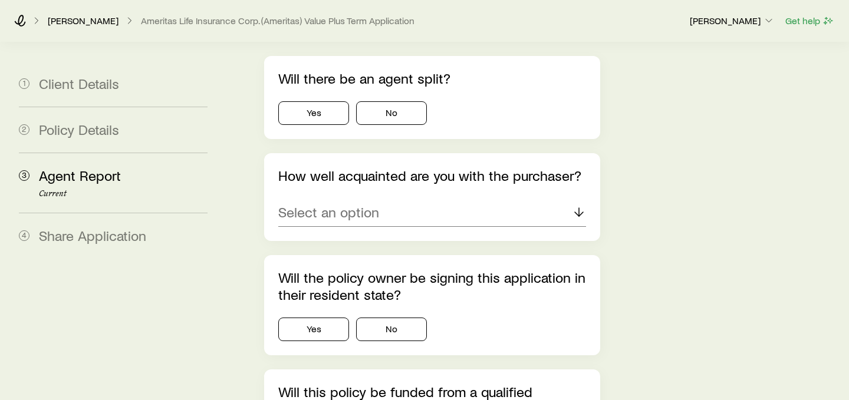
scroll to position [130, 0]
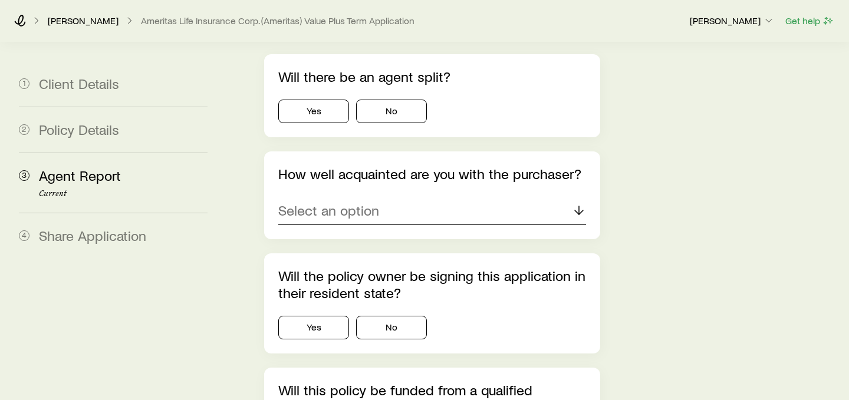
click at [454, 199] on div "Select an option" at bounding box center [432, 211] width 308 height 28
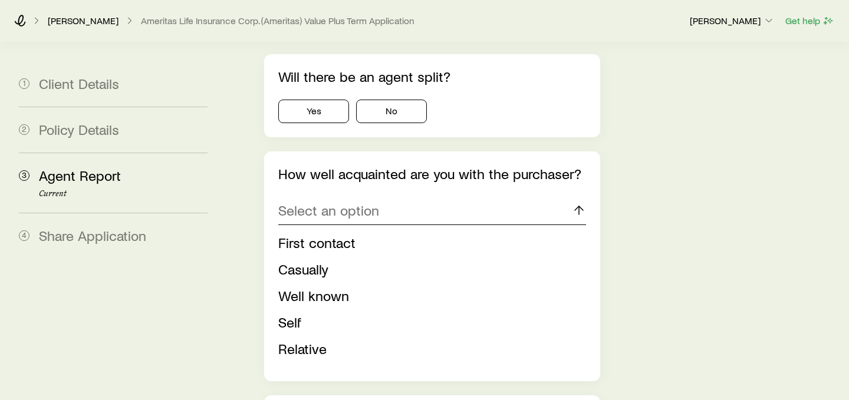
click at [454, 197] on div "Select an option" at bounding box center [432, 211] width 308 height 28
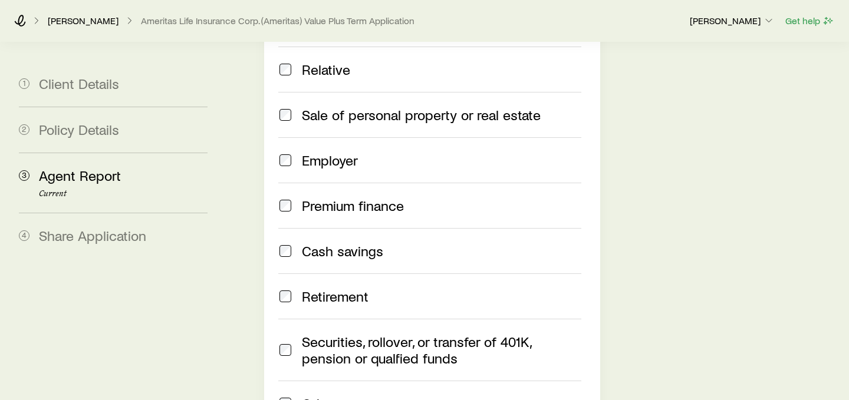
scroll to position [1422, 0]
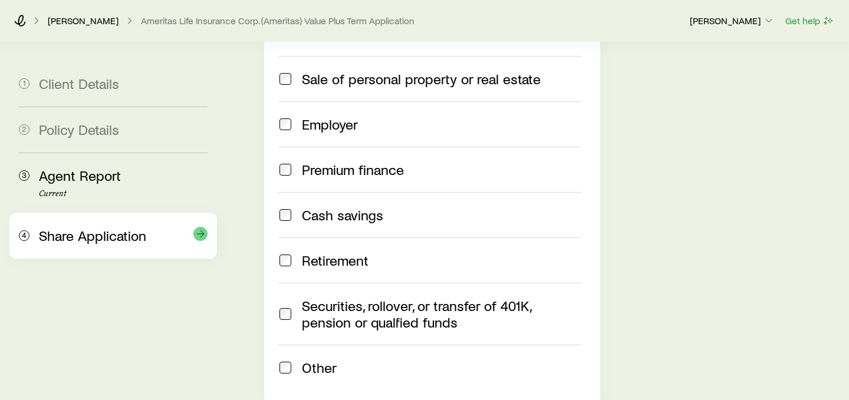
click at [117, 253] on div "4 Share Application" at bounding box center [113, 236] width 189 height 46
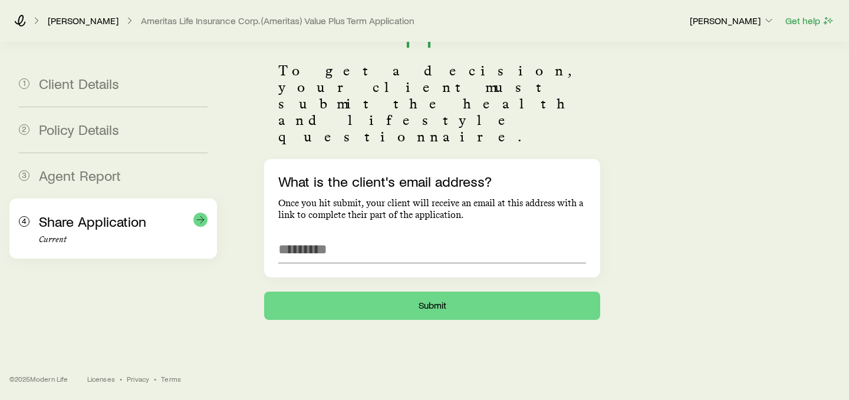
scroll to position [0, 0]
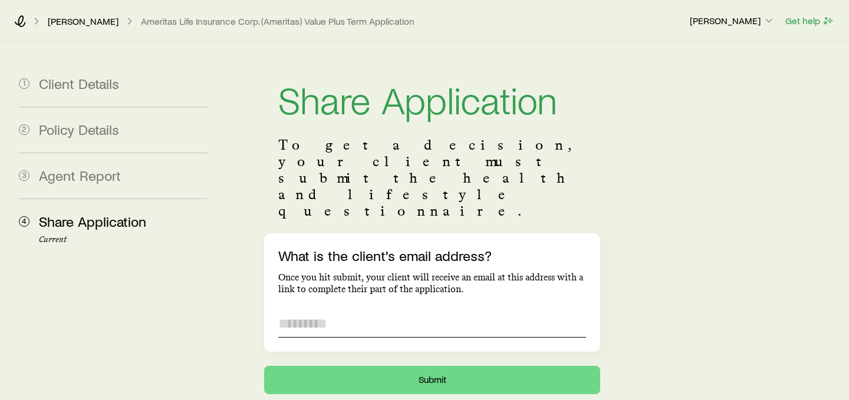
click at [325, 309] on input "What is the client's email address?" at bounding box center [432, 323] width 308 height 28
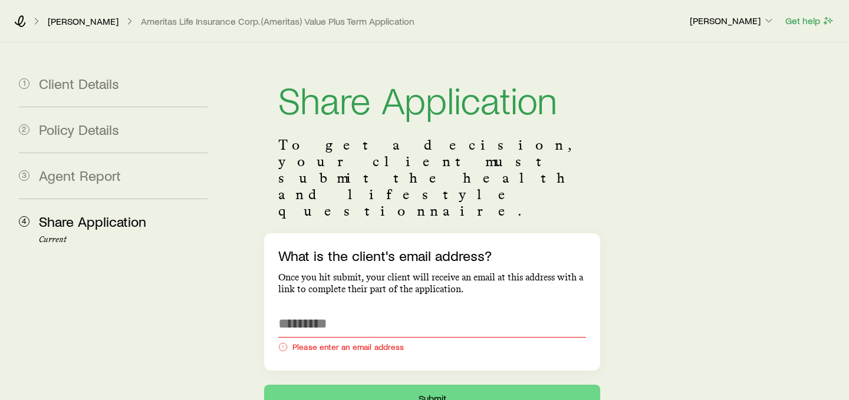
click at [679, 222] on div "Share Application To get a decision, your client must submit the health and lif…" at bounding box center [535, 227] width 608 height 371
click at [390, 309] on input "What is the client's email address?" at bounding box center [432, 323] width 308 height 28
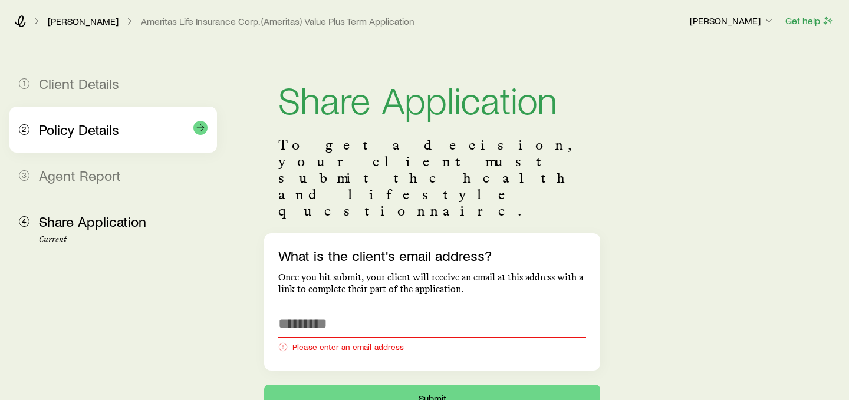
click at [123, 136] on div "Policy Details" at bounding box center [123, 129] width 169 height 17
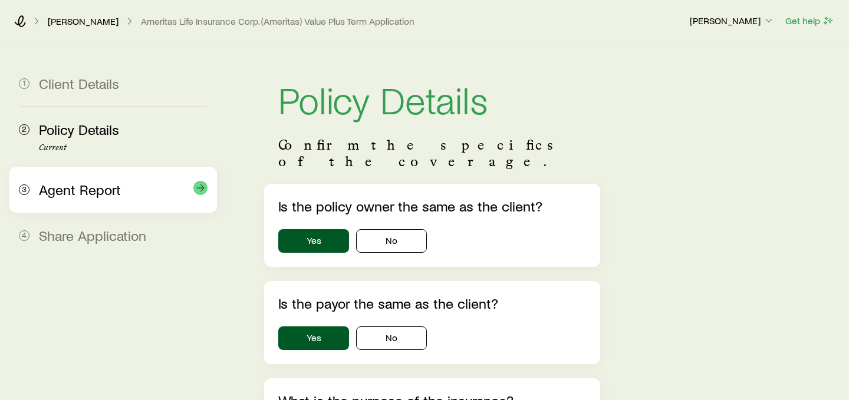
click at [101, 188] on span "Agent Report" at bounding box center [80, 189] width 82 height 17
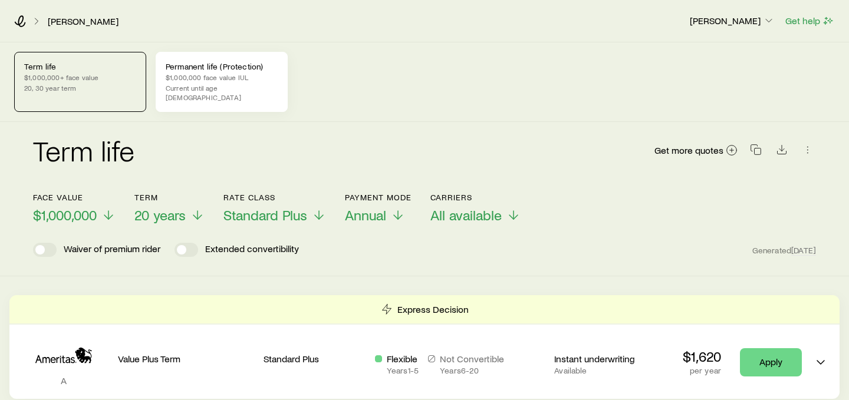
click at [206, 74] on p "$1,000,000 face value IUL" at bounding box center [222, 77] width 112 height 9
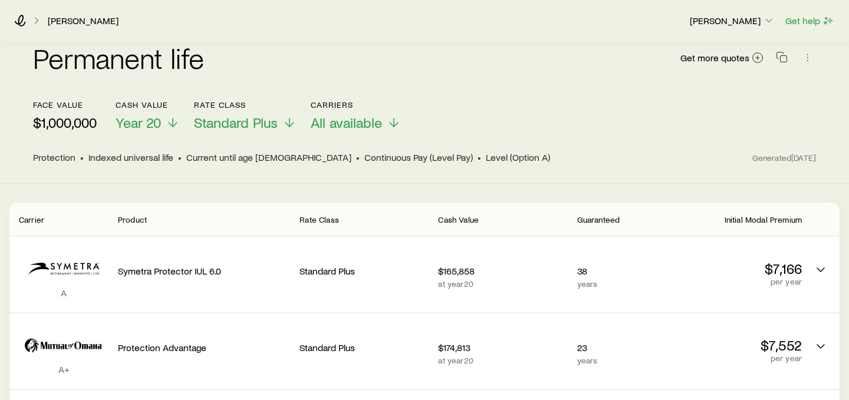
scroll to position [93, 0]
click at [380, 114] on span "All available" at bounding box center [346, 122] width 71 height 17
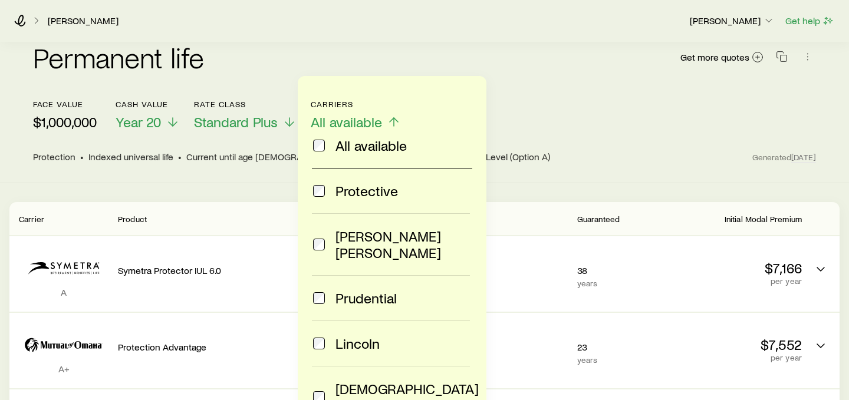
click at [366, 144] on span "All available" at bounding box center [370, 145] width 71 height 17
click at [372, 235] on span "[PERSON_NAME] [PERSON_NAME]" at bounding box center [402, 244] width 134 height 33
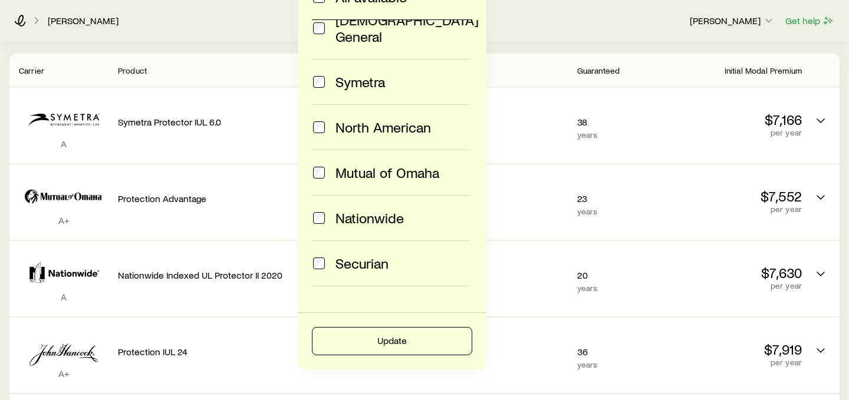
scroll to position [243, 0]
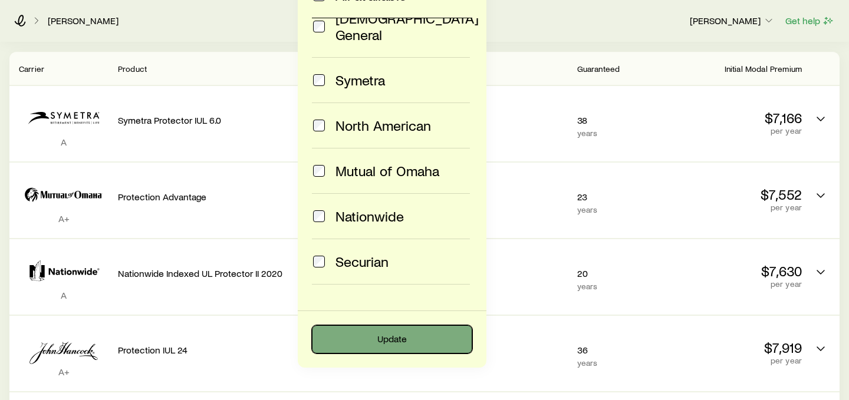
click at [383, 336] on button "Update" at bounding box center [392, 339] width 160 height 28
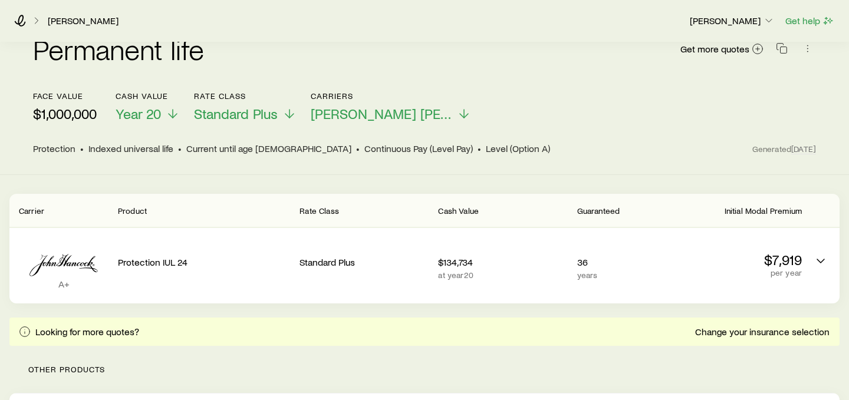
scroll to position [103, 0]
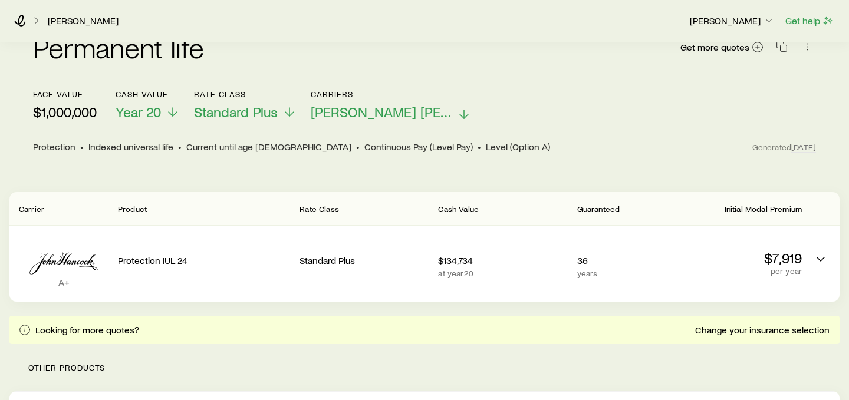
click at [389, 104] on span "[PERSON_NAME] [PERSON_NAME]" at bounding box center [381, 112] width 141 height 17
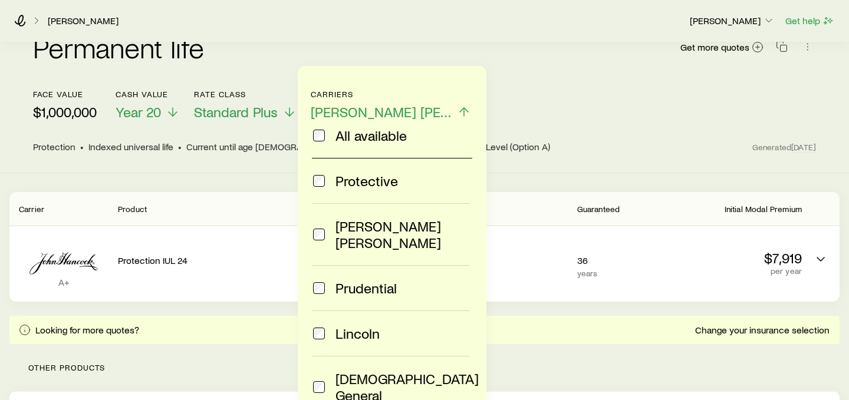
click at [369, 128] on span "All available" at bounding box center [370, 135] width 71 height 17
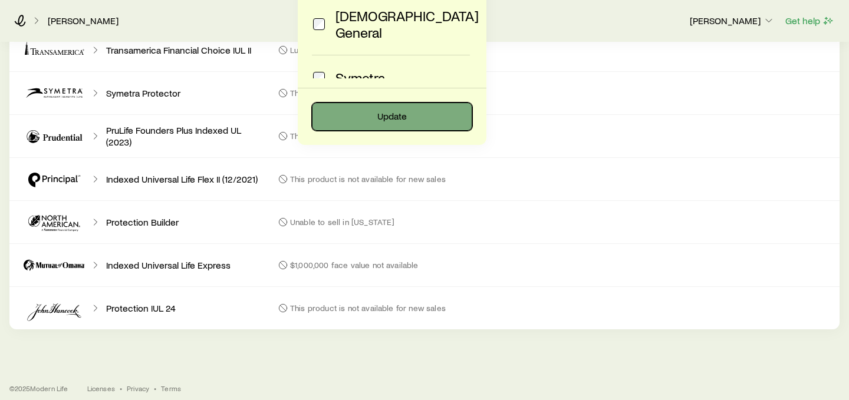
click at [373, 113] on button "Update" at bounding box center [392, 117] width 160 height 28
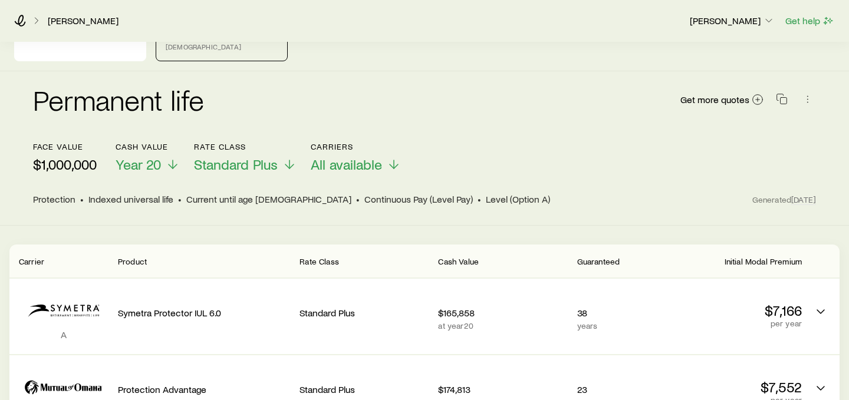
scroll to position [53, 0]
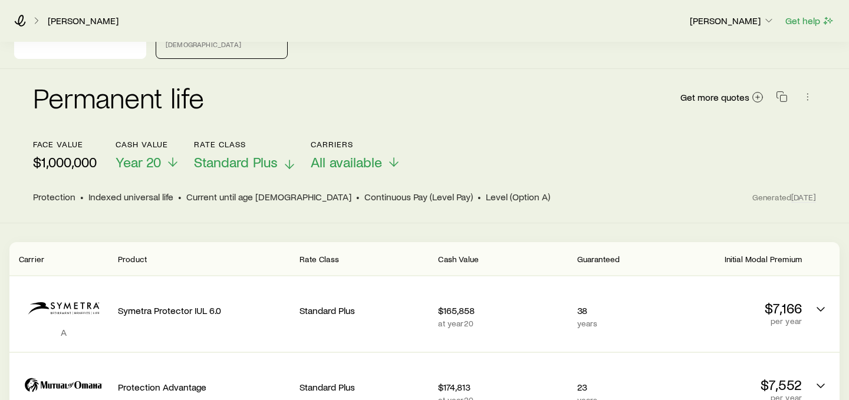
click at [257, 154] on span "Standard Plus" at bounding box center [236, 162] width 84 height 17
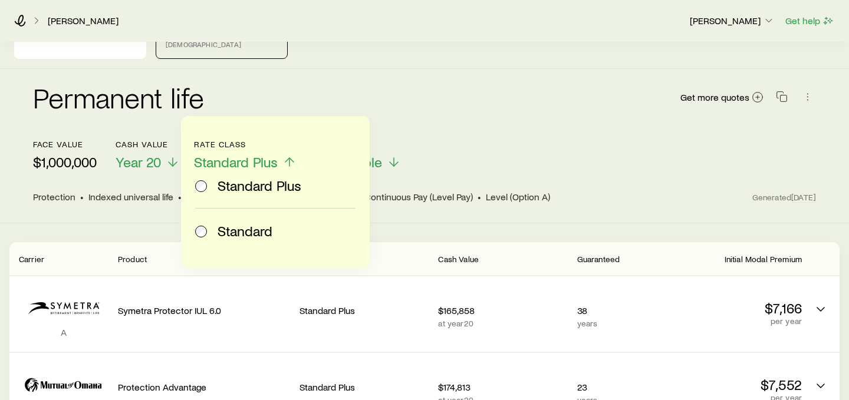
click at [241, 242] on label "Standard" at bounding box center [273, 231] width 156 height 45
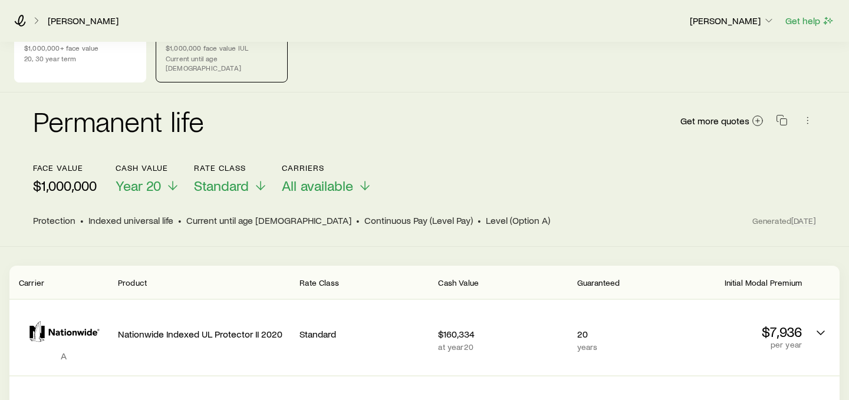
scroll to position [0, 0]
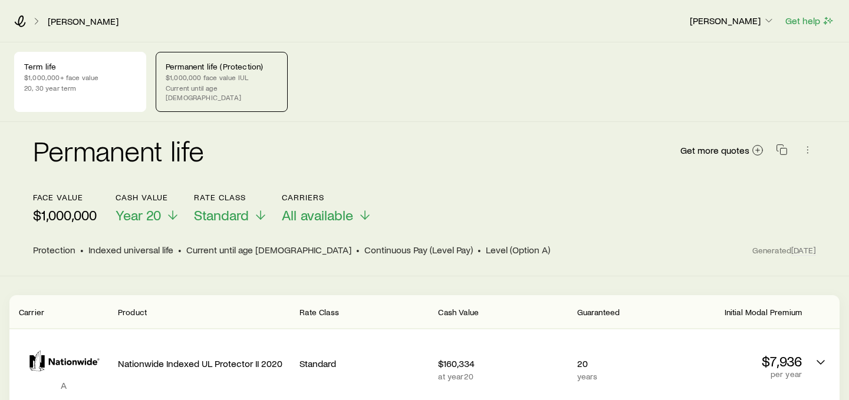
click at [238, 215] on header "face value $1,000,000 Cash Value Year 20 Rate Class Standard Carriers All avail…" at bounding box center [424, 225] width 783 height 64
click at [242, 207] on span "Standard" at bounding box center [221, 215] width 55 height 17
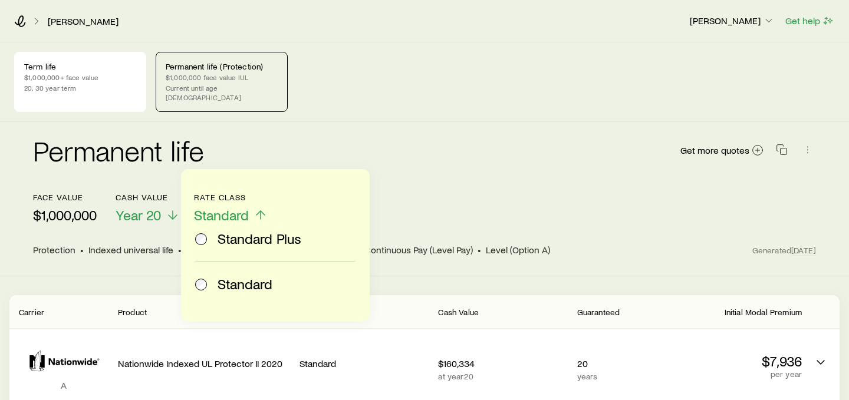
click at [237, 238] on span "Standard Plus" at bounding box center [260, 238] width 84 height 17
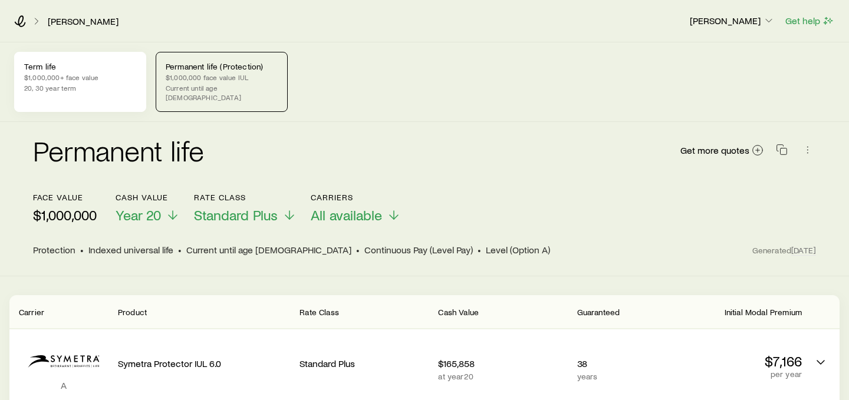
click at [95, 88] on p "20, 30 year term" at bounding box center [80, 87] width 112 height 9
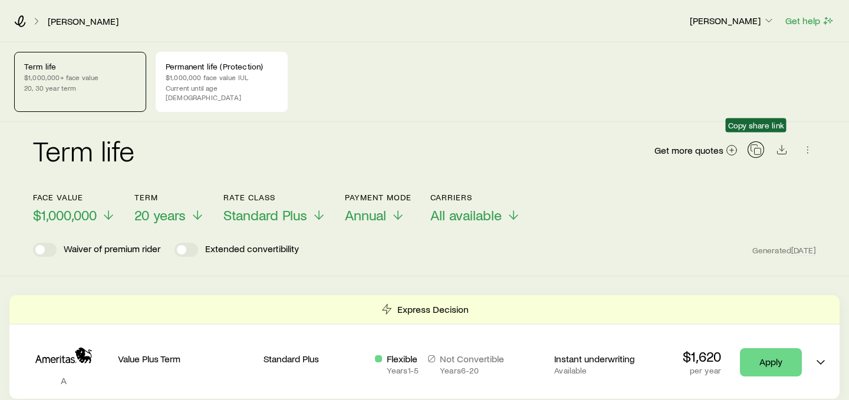
click at [755, 149] on rect "button" at bounding box center [758, 152] width 6 height 6
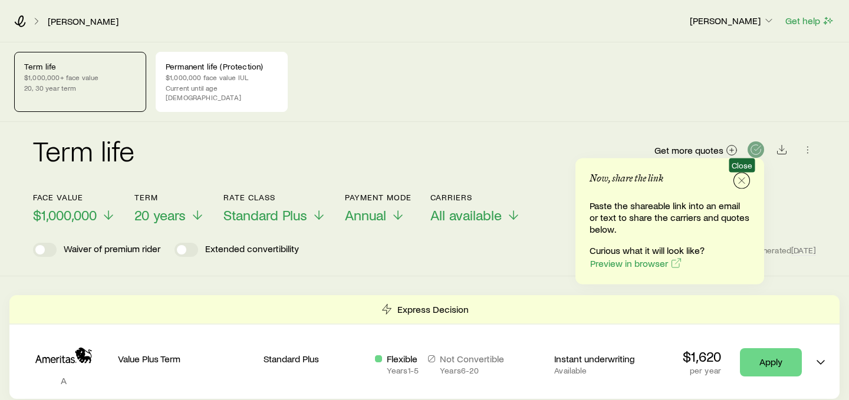
click at [743, 181] on icon "button" at bounding box center [742, 181] width 12 height 12
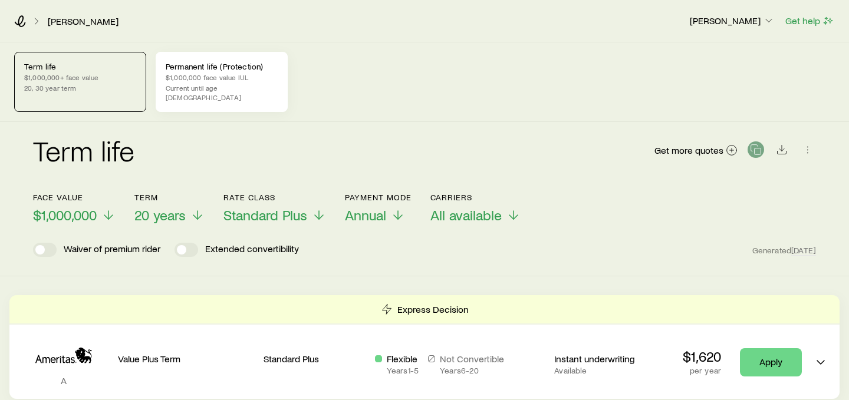
click at [244, 71] on p "Permanent life (Protection)" at bounding box center [222, 66] width 112 height 9
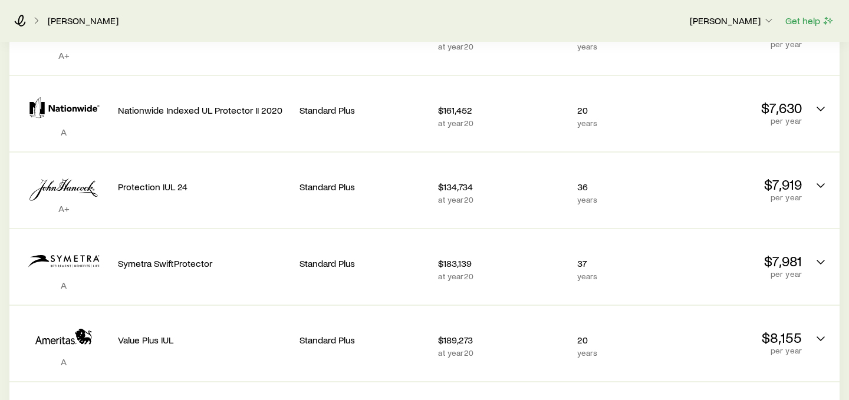
scroll to position [410, 0]
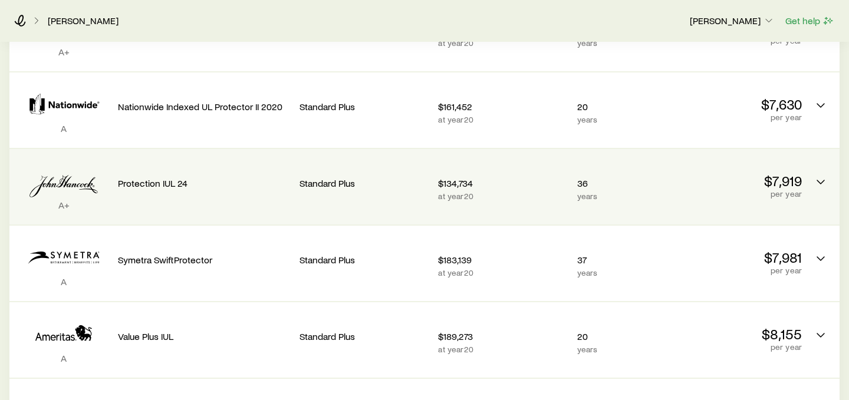
click at [516, 192] on p "at year 20" at bounding box center [502, 196] width 129 height 9
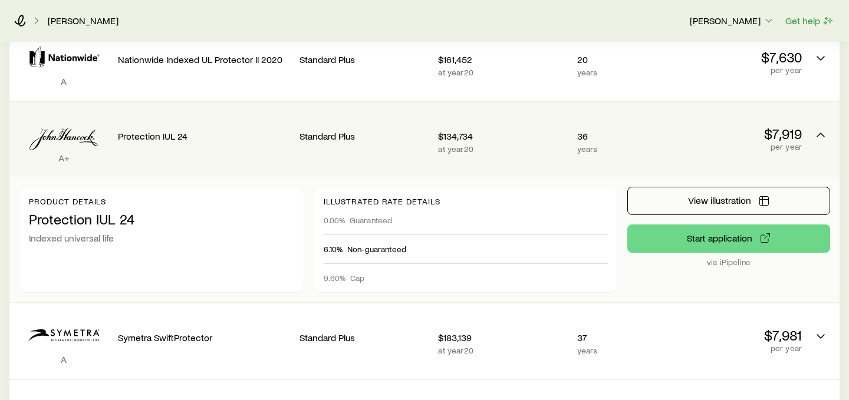
scroll to position [459, 0]
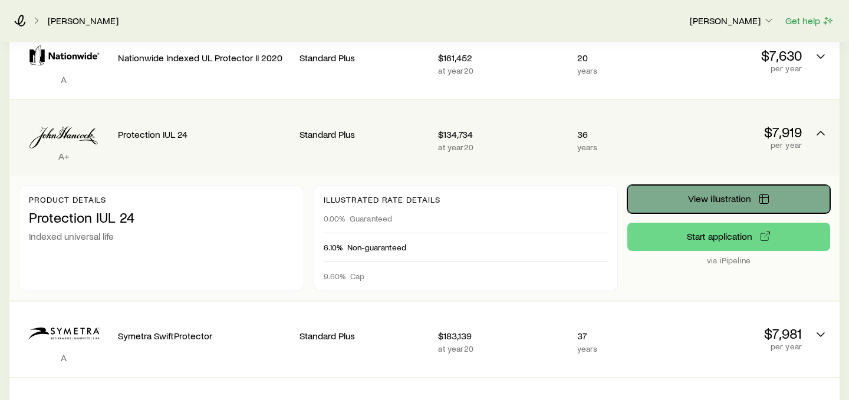
click at [680, 187] on button "View illustration" at bounding box center [728, 199] width 203 height 28
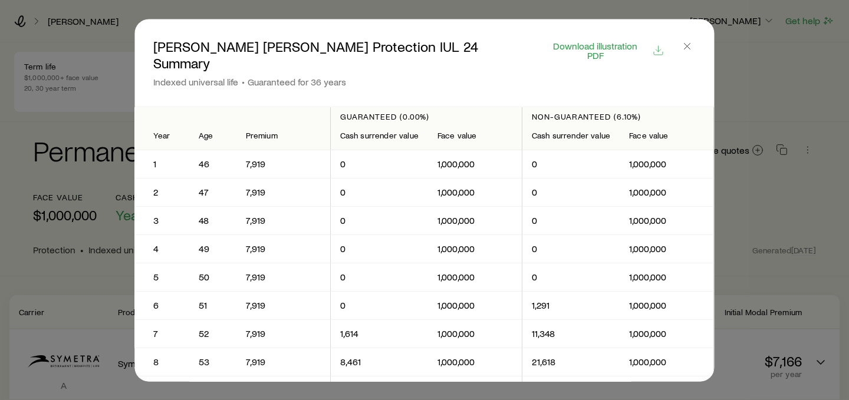
scroll to position [4, 0]
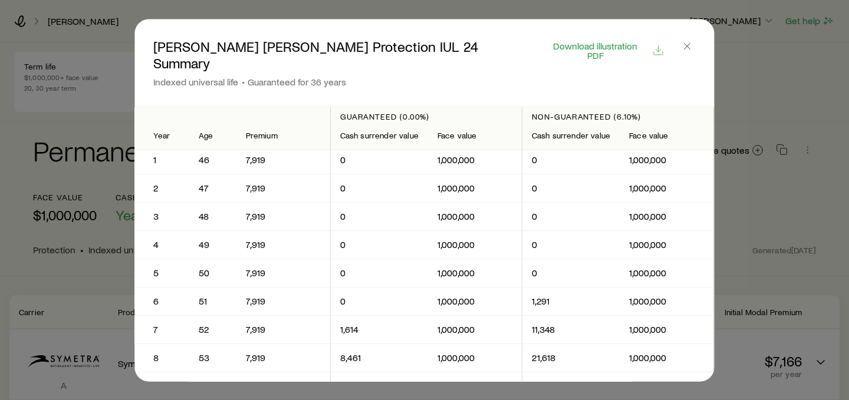
click at [686, 84] on header "[PERSON_NAME] [PERSON_NAME] Protection IUL 24 Summary Indexed universal life Gu…" at bounding box center [423, 62] width 579 height 87
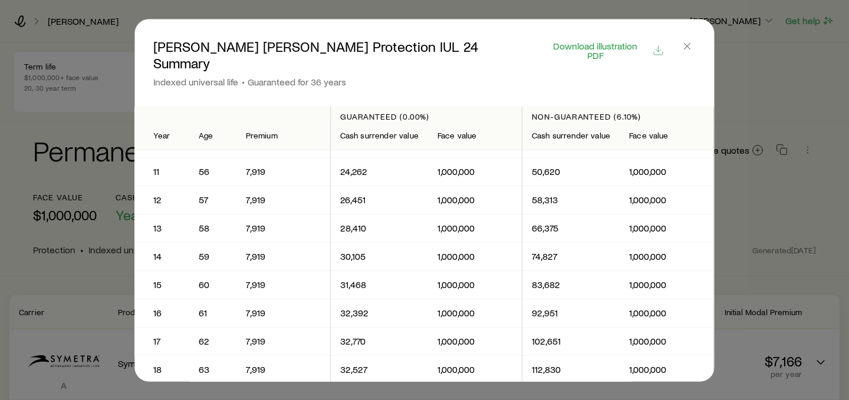
scroll to position [0, 0]
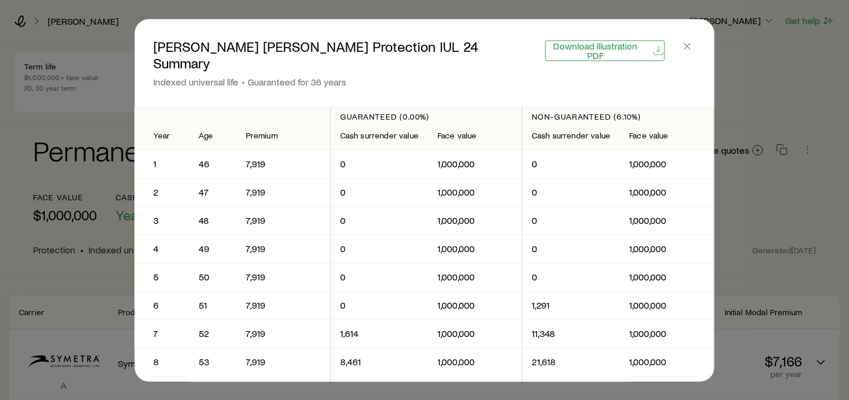
click at [627, 43] on span "Download illustration PDF" at bounding box center [595, 50] width 100 height 19
click at [684, 42] on icon "button" at bounding box center [687, 46] width 12 height 12
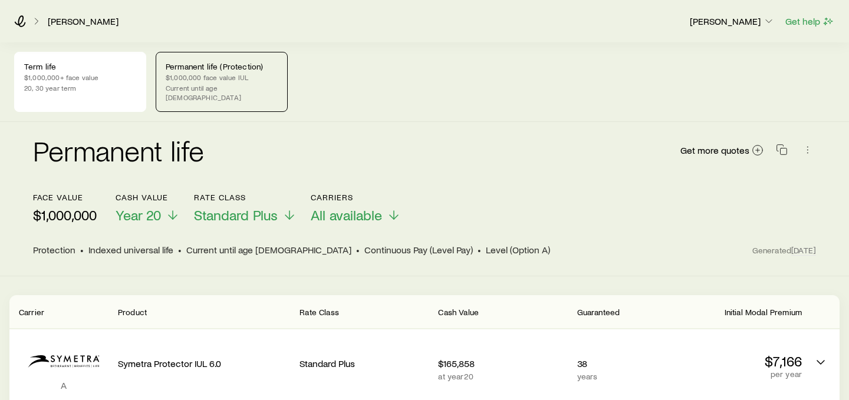
scroll to position [459, 0]
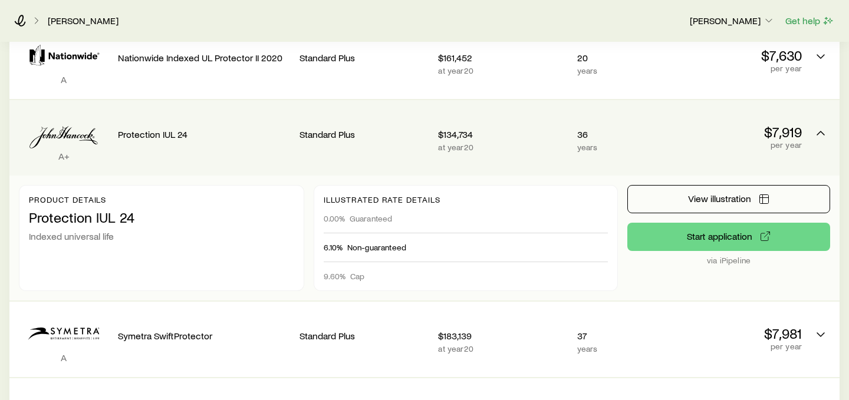
click at [705, 124] on p "$7,919" at bounding box center [737, 132] width 129 height 17
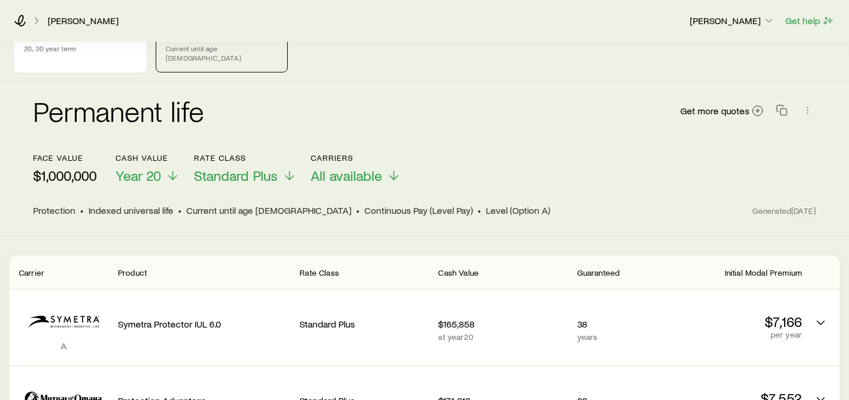
scroll to position [0, 0]
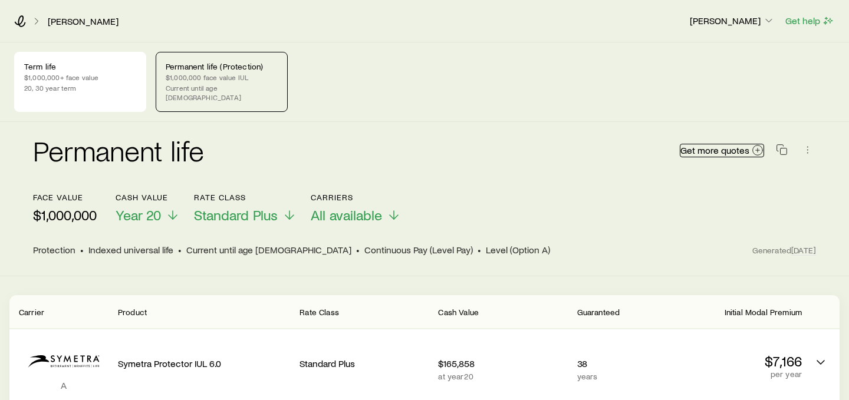
click at [730, 147] on link "Get more quotes" at bounding box center [722, 151] width 84 height 14
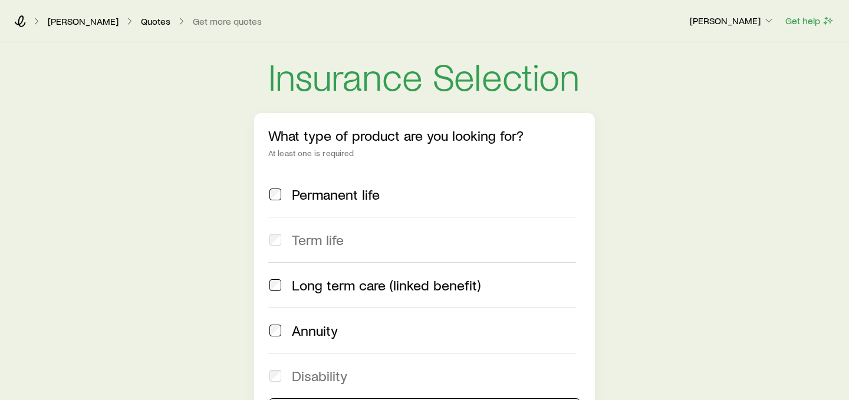
click at [375, 196] on span "Permanent life" at bounding box center [336, 194] width 88 height 17
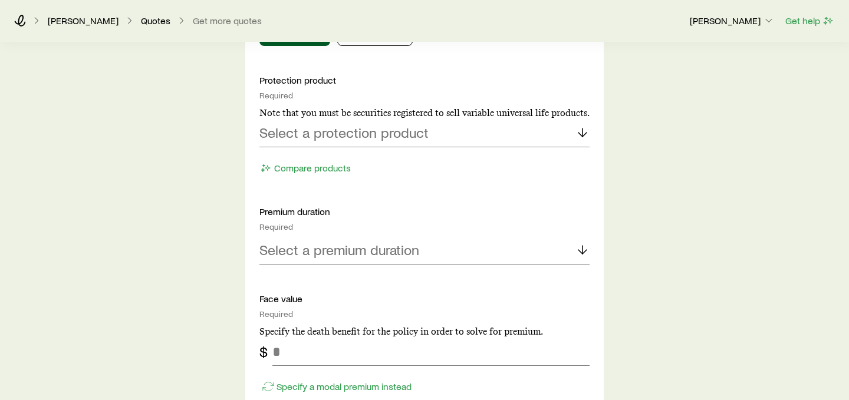
scroll to position [599, 0]
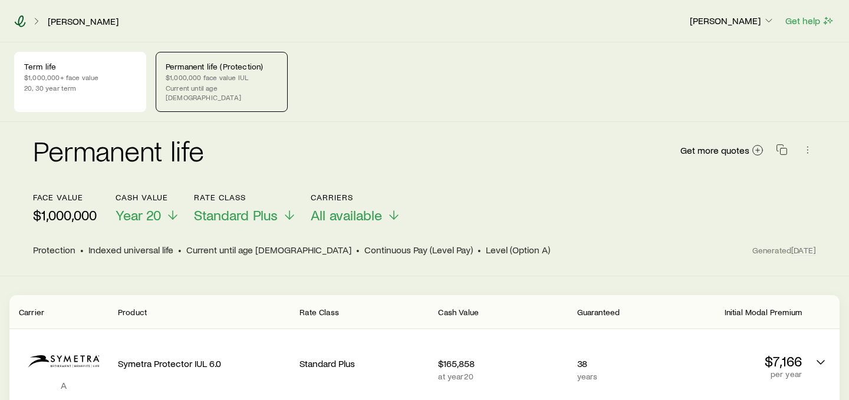
click at [23, 21] on icon at bounding box center [20, 21] width 12 height 12
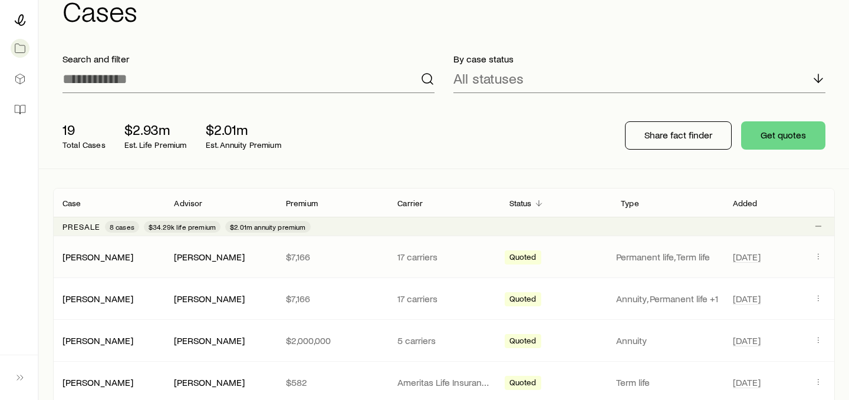
scroll to position [41, 0]
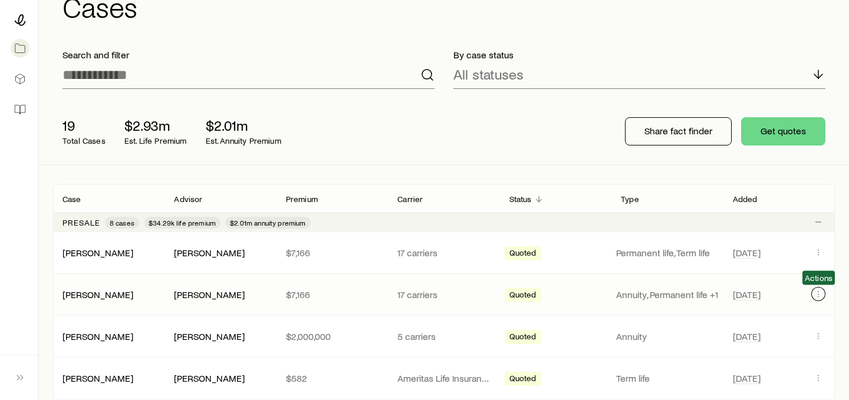
click at [822, 294] on icon "Client cases" at bounding box center [817, 293] width 9 height 9
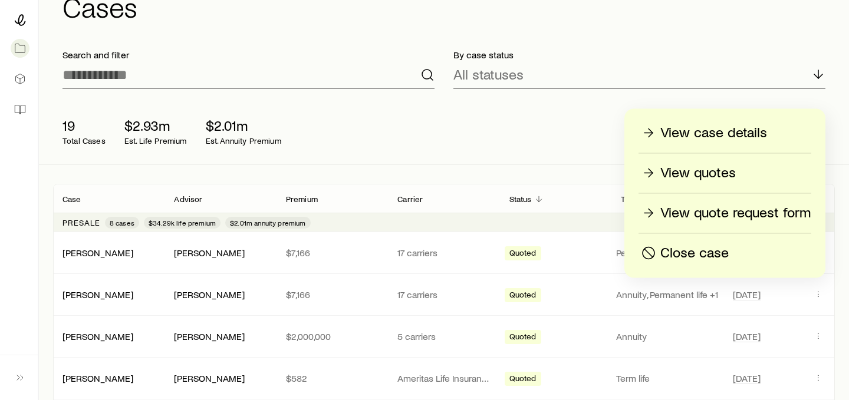
click at [672, 258] on p "Close case" at bounding box center [694, 253] width 68 height 19
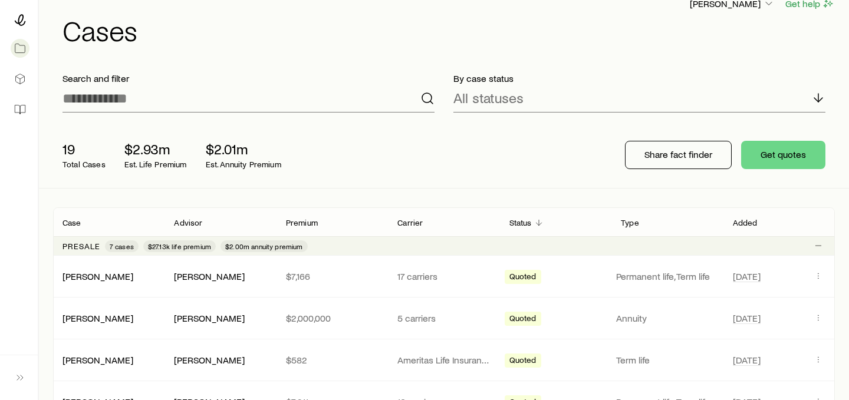
scroll to position [0, 0]
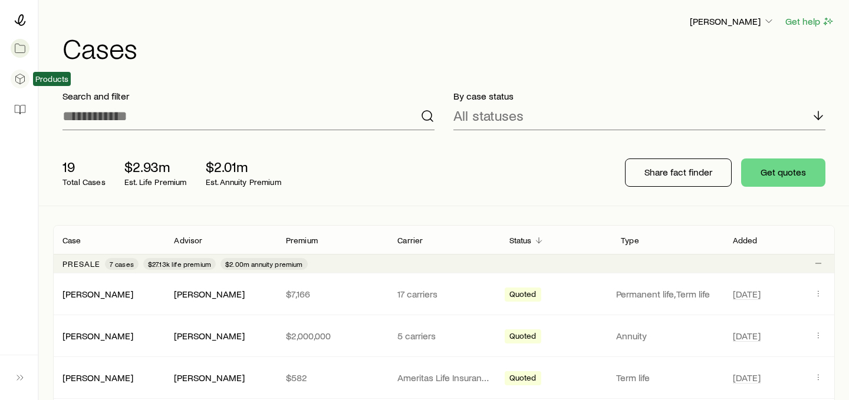
click at [16, 85] on link at bounding box center [18, 79] width 19 height 26
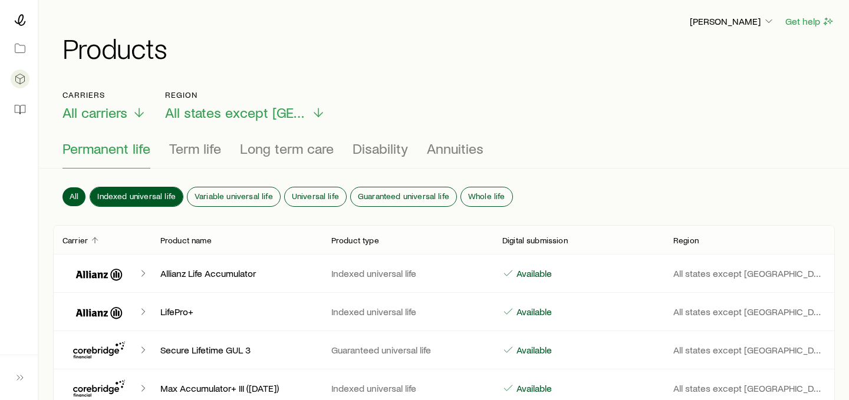
click at [148, 201] on button "Indexed universal life" at bounding box center [136, 196] width 93 height 19
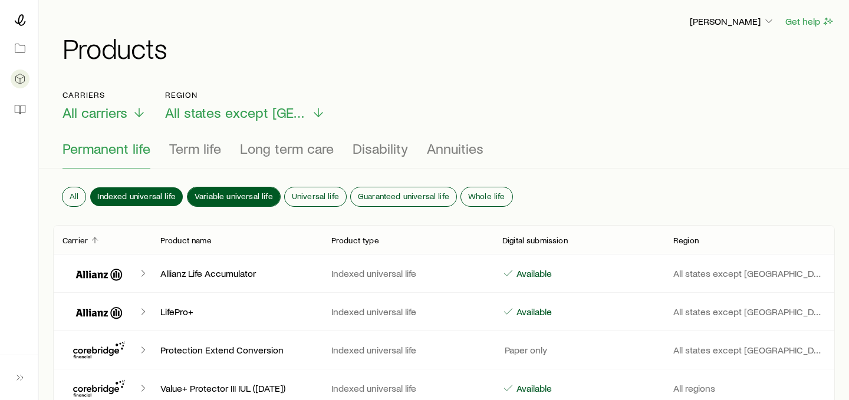
click at [238, 197] on span "Variable universal life" at bounding box center [234, 196] width 78 height 9
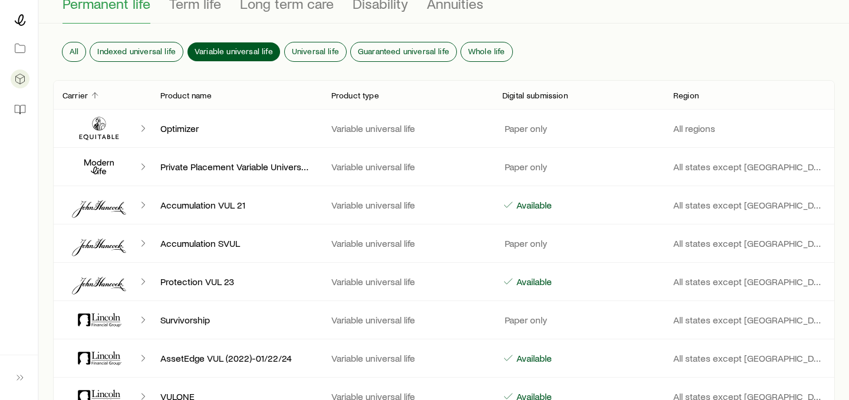
scroll to position [144, 0]
click at [308, 50] on span "Universal life" at bounding box center [315, 51] width 47 height 9
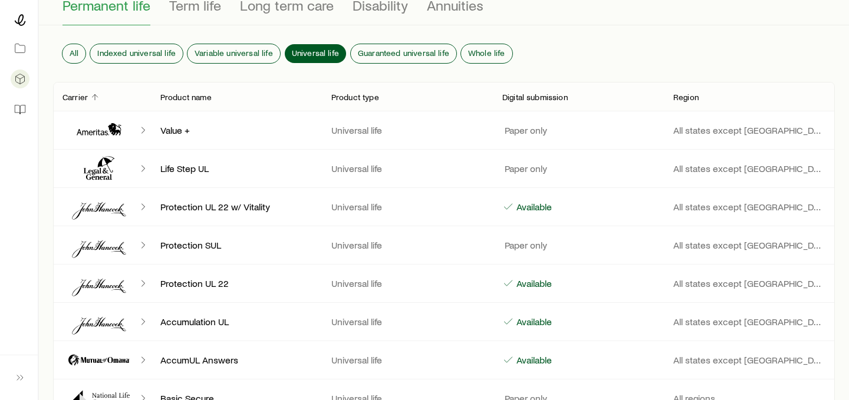
scroll to position [143, 0]
click at [409, 62] on button "Guaranteed universal life" at bounding box center [404, 53] width 106 height 19
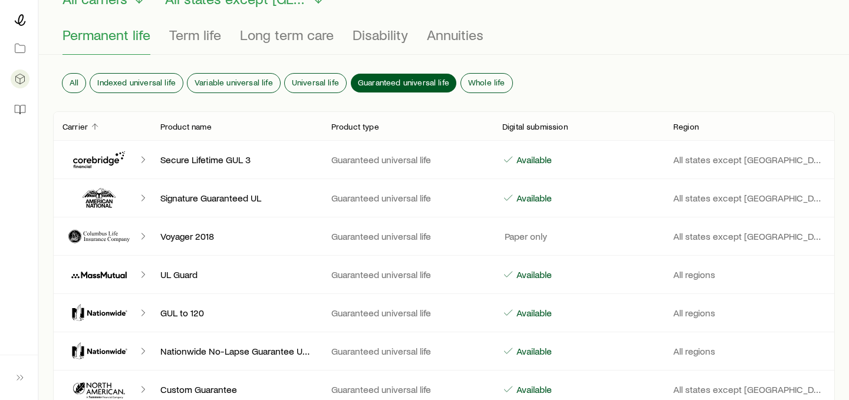
scroll to position [0, 0]
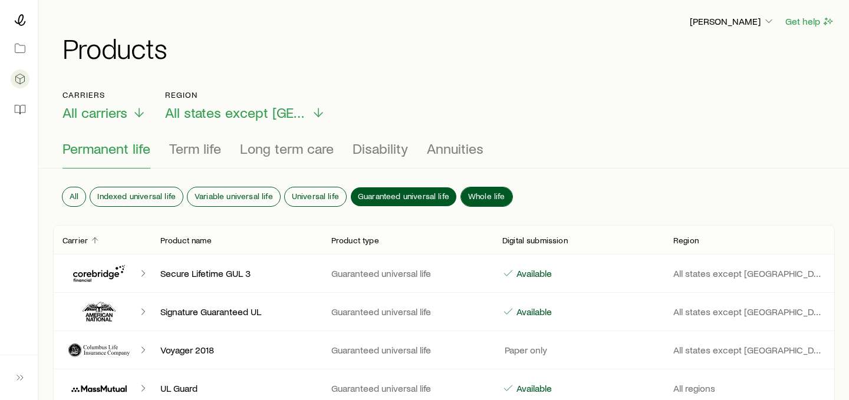
click at [488, 190] on button "Whole life" at bounding box center [486, 196] width 51 height 19
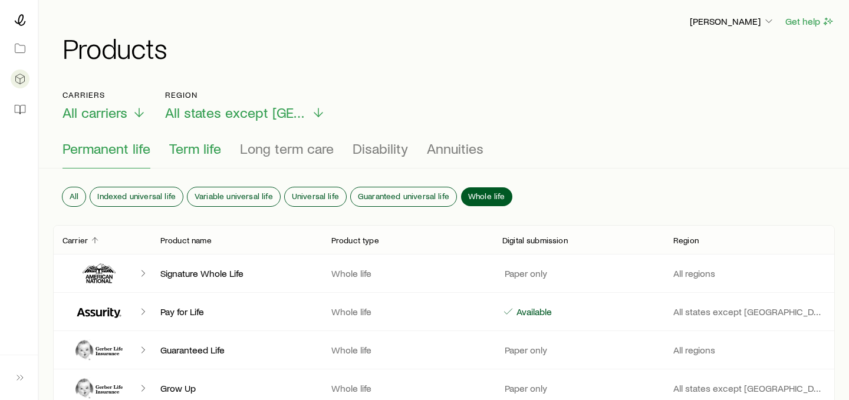
click at [213, 146] on span "Term life" at bounding box center [195, 148] width 52 height 17
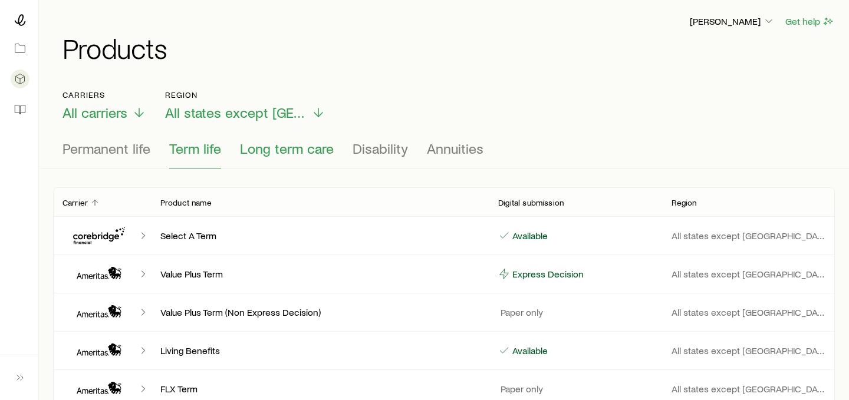
click at [321, 144] on span "Long term care" at bounding box center [287, 148] width 94 height 17
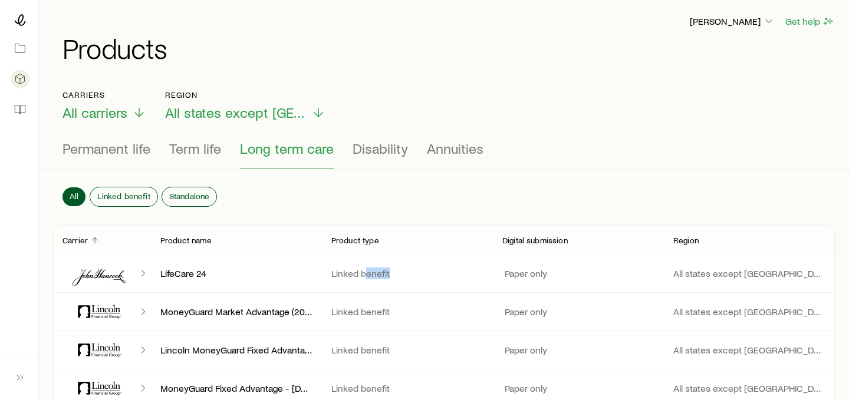
drag, startPoint x: 365, startPoint y: 272, endPoint x: 405, endPoint y: 272, distance: 40.1
click at [405, 272] on p "Linked benefit" at bounding box center [407, 274] width 152 height 12
click at [209, 196] on button "Standalone" at bounding box center [189, 196] width 55 height 19
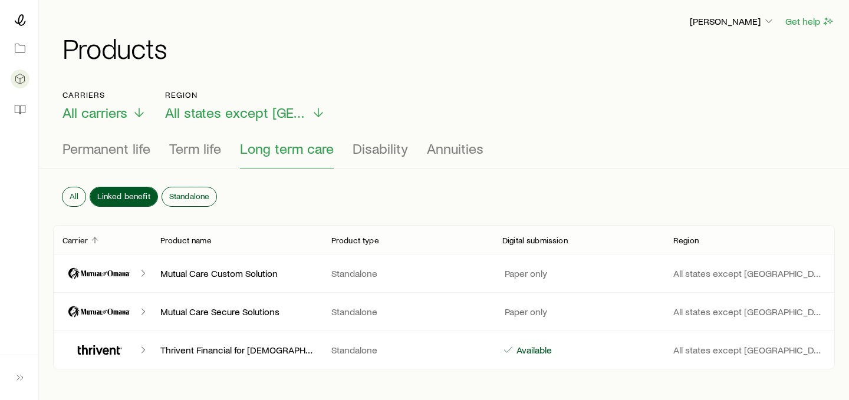
click at [116, 192] on span "Linked benefit" at bounding box center [123, 196] width 52 height 9
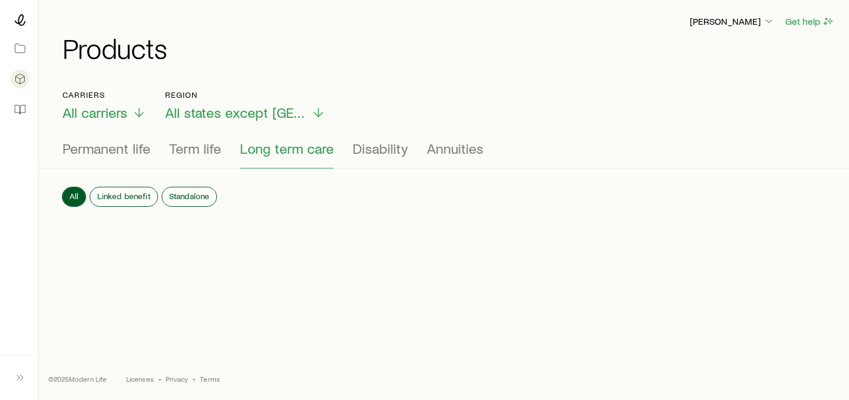
click at [75, 199] on span "All" at bounding box center [74, 196] width 9 height 9
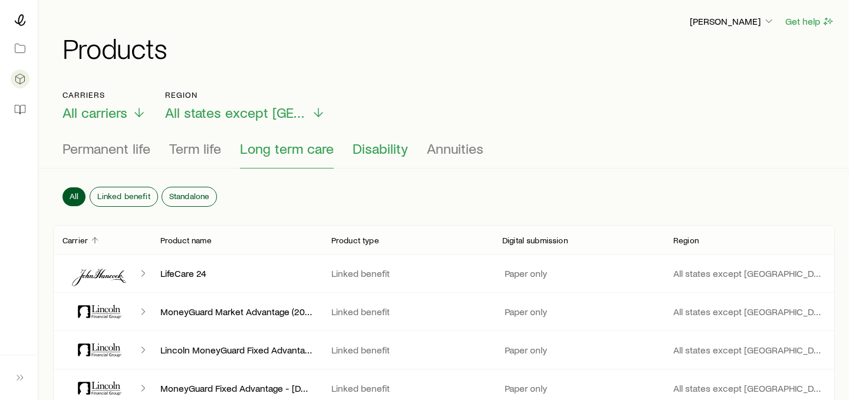
click at [369, 153] on span "Disability" at bounding box center [380, 148] width 55 height 17
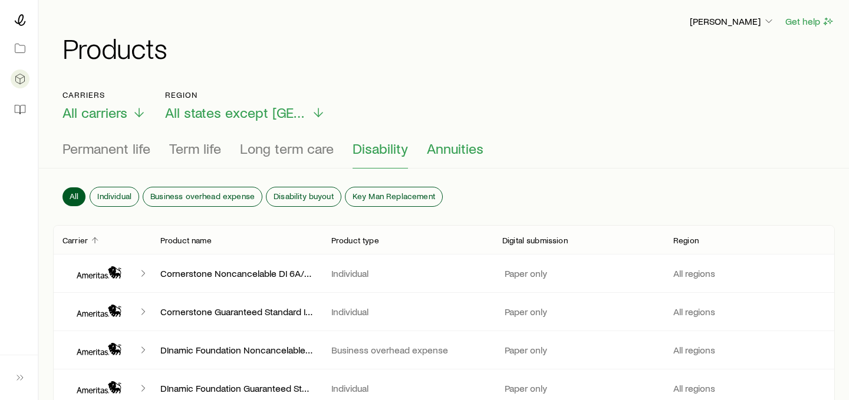
click at [460, 140] on span "Annuities" at bounding box center [455, 148] width 57 height 17
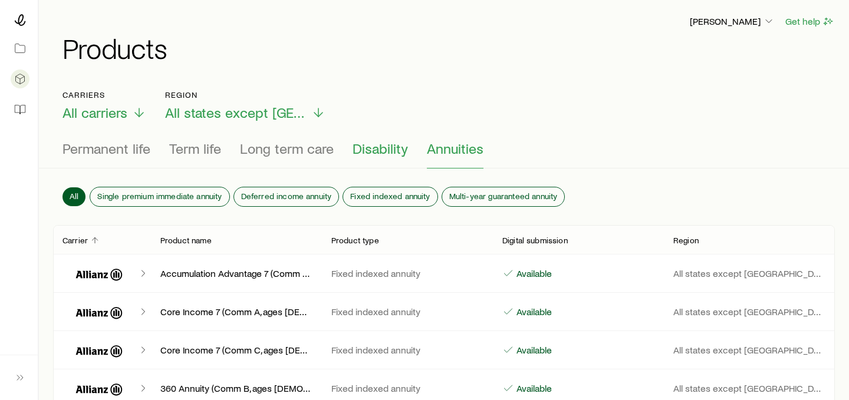
click at [378, 149] on span "Disability" at bounding box center [380, 148] width 55 height 17
